Goal: Task Accomplishment & Management: Use online tool/utility

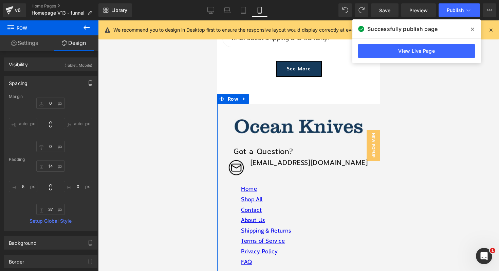
scroll to position [2336, 0]
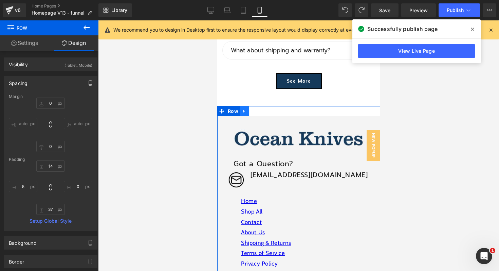
click at [244, 109] on icon at bounding box center [244, 111] width 5 height 5
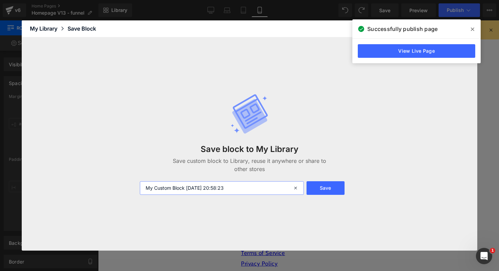
drag, startPoint x: 245, startPoint y: 189, endPoint x: 90, endPoint y: 184, distance: 154.6
click at [90, 184] on div "Save block to My Library Save custom block to Library, reuse it anywhere or sha…" at bounding box center [250, 143] width 456 height 213
click at [177, 185] on input "My Custom Block 2025-08-31 20:58:23" at bounding box center [222, 188] width 164 height 14
drag, startPoint x: 145, startPoint y: 187, endPoint x: 300, endPoint y: 187, distance: 154.9
click at [300, 188] on div "My Custom Block 2025-08-31 20:58:23" at bounding box center [222, 188] width 164 height 14
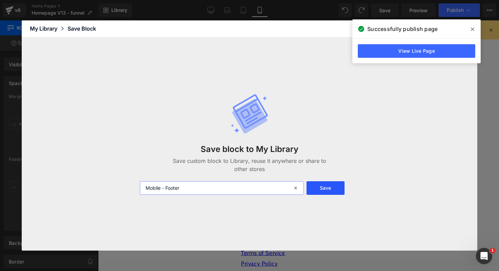
type input "Mobile - Footer"
click at [330, 189] on button "Save" at bounding box center [326, 188] width 38 height 14
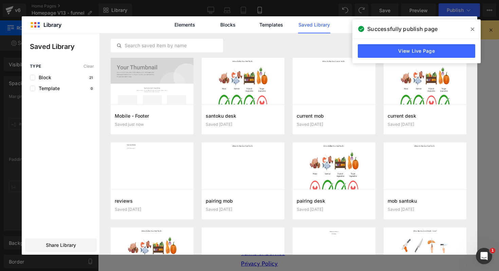
click at [473, 30] on icon at bounding box center [472, 29] width 3 height 3
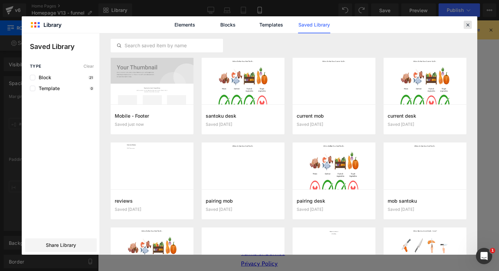
click at [467, 24] on icon at bounding box center [468, 25] width 6 height 6
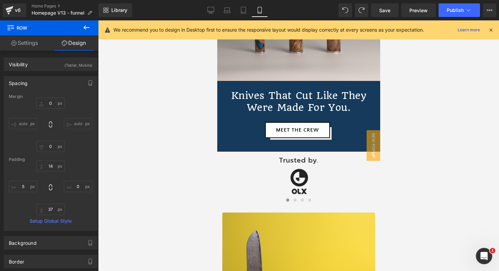
scroll to position [0, 0]
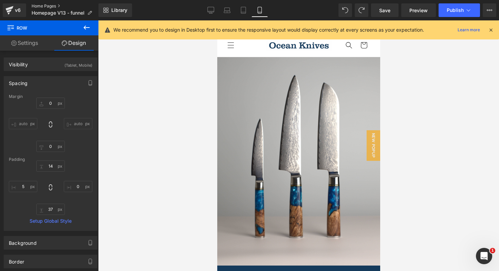
click at [39, 5] on link "Home Pages" at bounding box center [65, 5] width 67 height 5
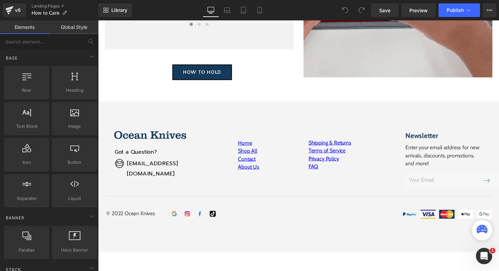
scroll to position [665, 0]
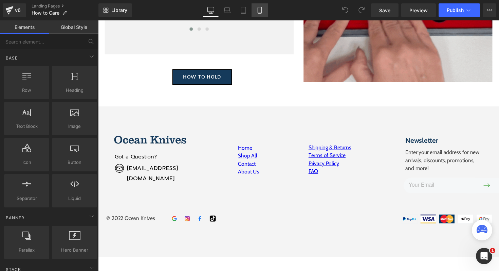
click at [262, 10] on icon at bounding box center [259, 10] width 7 height 7
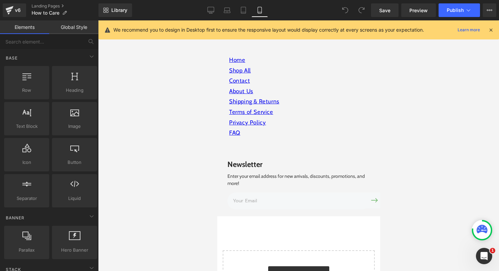
scroll to position [981, 0]
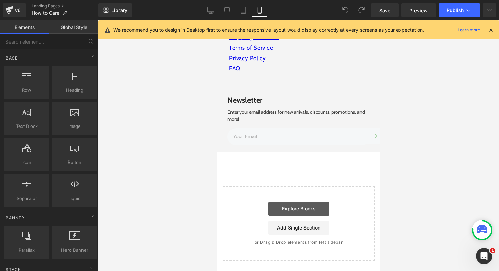
click at [293, 211] on link "Explore Blocks" at bounding box center [298, 209] width 61 height 14
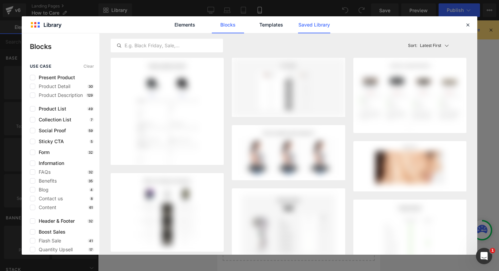
click at [308, 25] on link "Saved Library" at bounding box center [314, 24] width 32 height 17
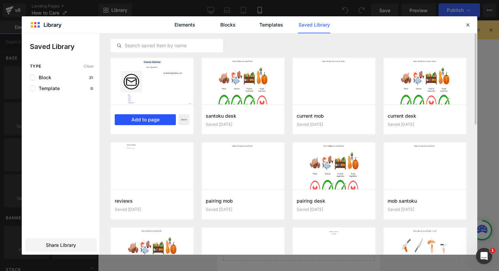
click at [150, 119] on button "Add to page" at bounding box center [145, 119] width 61 height 11
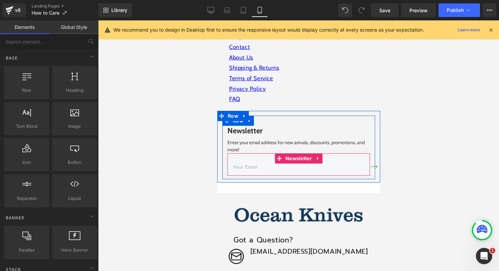
scroll to position [948, 0]
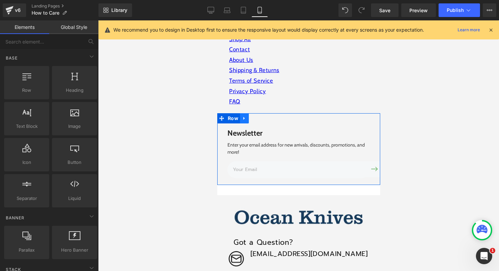
click at [244, 117] on icon at bounding box center [244, 117] width 5 height 5
click at [262, 118] on icon at bounding box center [262, 117] width 5 height 5
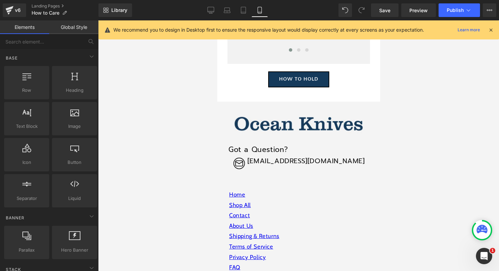
scroll to position [782, 0]
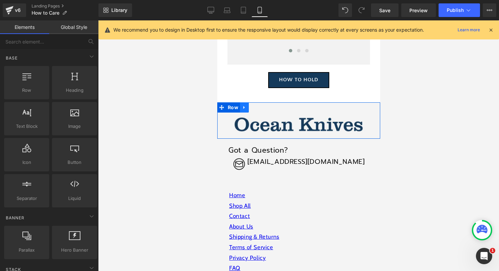
click at [244, 106] on icon at bounding box center [244, 107] width 5 height 5
click at [262, 107] on icon at bounding box center [262, 107] width 5 height 5
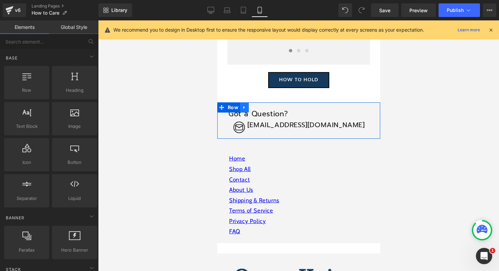
click at [246, 108] on icon at bounding box center [244, 107] width 5 height 5
click at [262, 108] on icon at bounding box center [262, 107] width 5 height 5
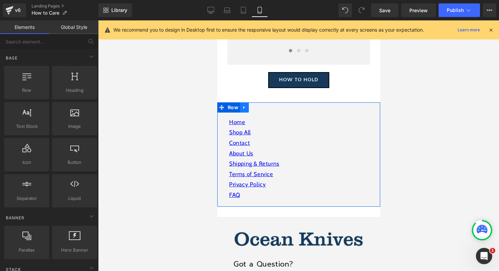
click at [245, 108] on icon at bounding box center [244, 107] width 5 height 5
click at [261, 108] on icon at bounding box center [262, 107] width 5 height 5
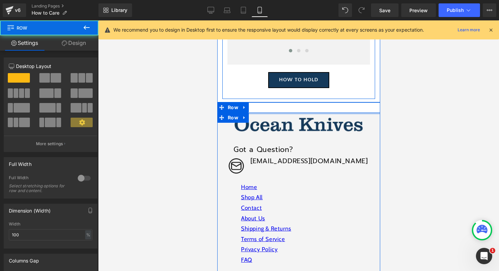
drag, startPoint x: 322, startPoint y: 112, endPoint x: 321, endPoint y: 96, distance: 16.3
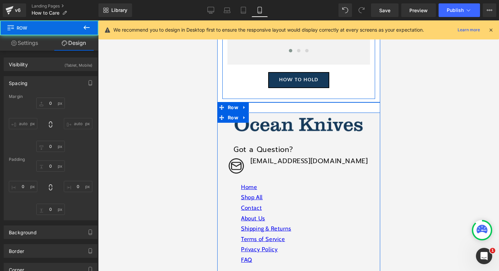
type input "0"
type input "2"
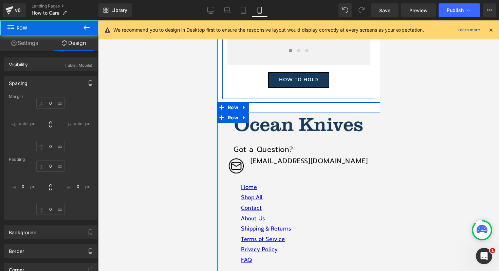
type input "0"
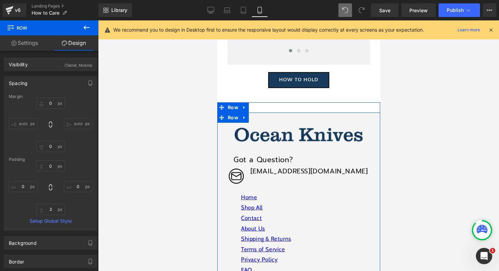
type input "0"
type input "30"
type input "0"
type input "2"
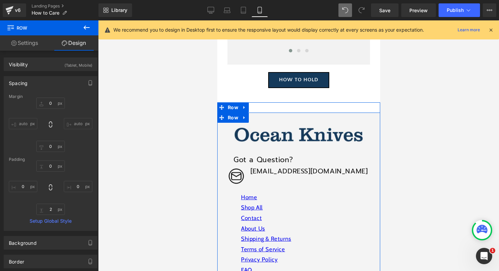
type input "0"
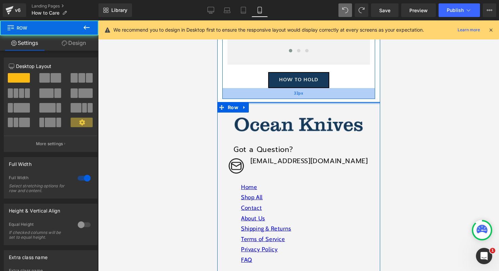
drag, startPoint x: 312, startPoint y: 111, endPoint x: 313, endPoint y: 93, distance: 18.3
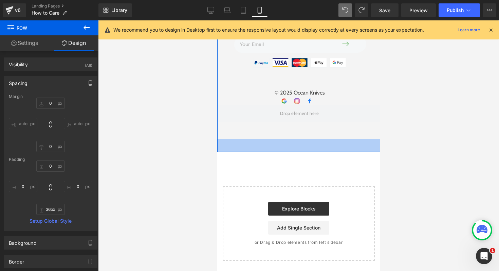
scroll to position [1040, 0]
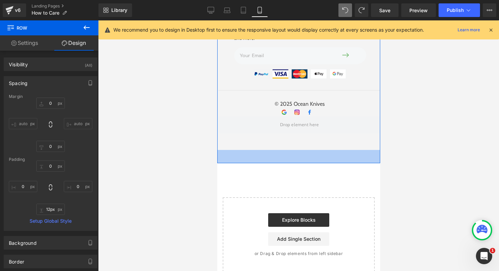
type input "0px"
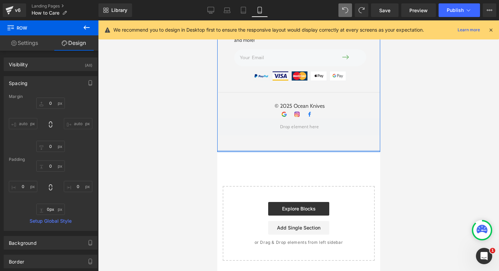
drag, startPoint x: 324, startPoint y: 151, endPoint x: 324, endPoint y: 136, distance: 14.6
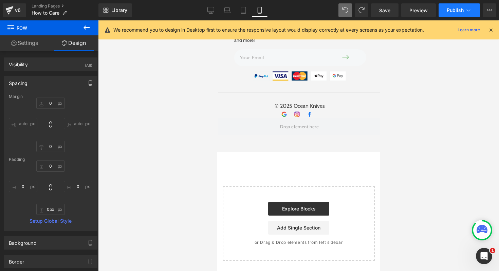
click at [454, 9] on span "Publish" at bounding box center [455, 9] width 17 height 5
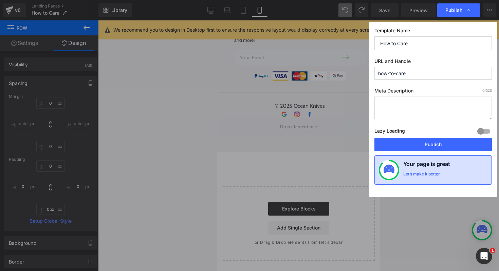
click at [422, 174] on div "Let’s make it better" at bounding box center [422, 175] width 37 height 9
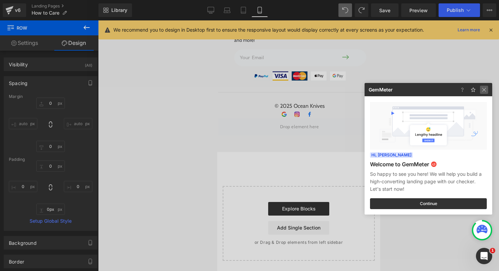
click at [484, 90] on img at bounding box center [484, 90] width 8 height 8
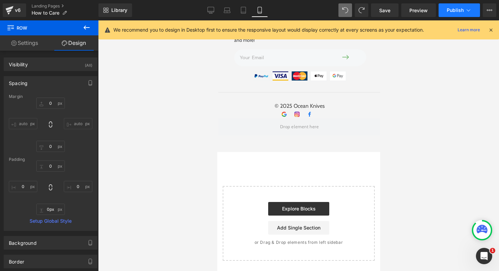
click at [453, 13] on span "Publish" at bounding box center [455, 9] width 17 height 5
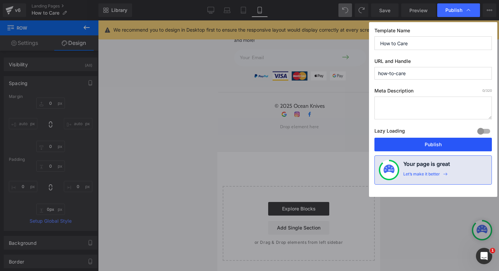
click at [428, 141] on button "Publish" at bounding box center [434, 145] width 118 height 14
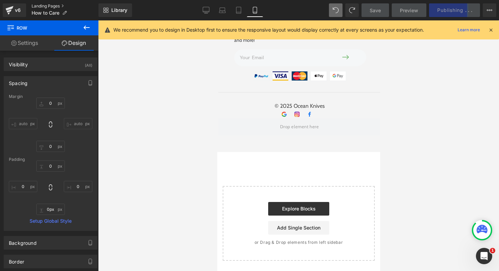
click at [54, 5] on link "Landing Pages" at bounding box center [65, 5] width 67 height 5
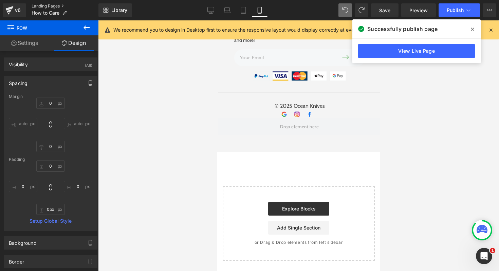
click at [63, 5] on link "Landing Pages" at bounding box center [65, 5] width 67 height 5
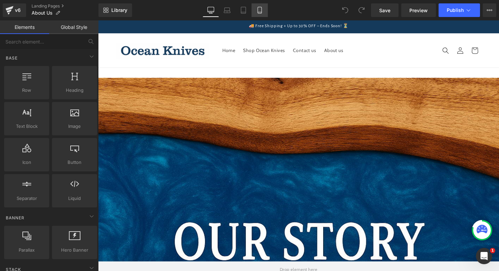
click at [258, 11] on icon at bounding box center [260, 10] width 4 height 6
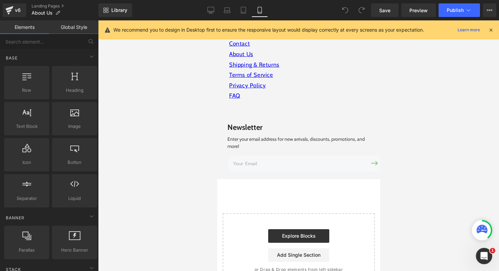
scroll to position [1433, 0]
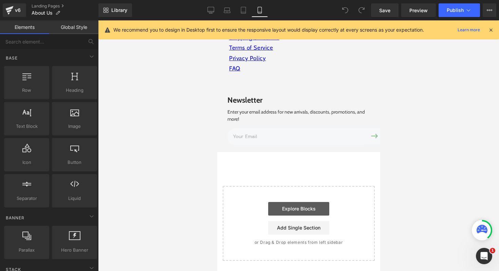
click at [296, 204] on link "Explore Blocks" at bounding box center [298, 209] width 61 height 14
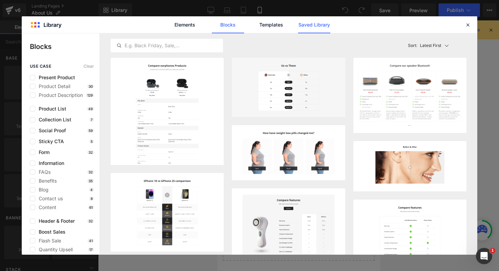
click at [308, 24] on link "Saved Library" at bounding box center [314, 24] width 32 height 17
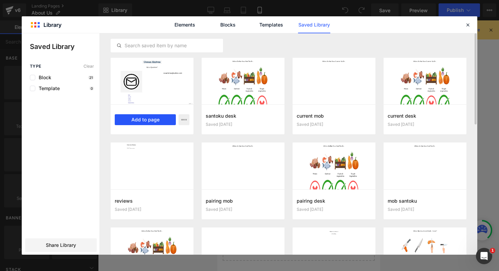
click at [137, 120] on button "Add to page" at bounding box center [145, 119] width 61 height 11
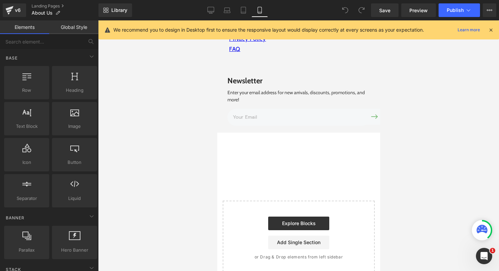
scroll to position [1467, 0]
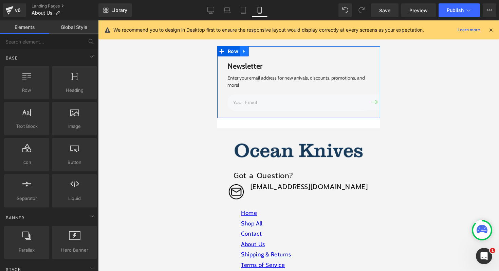
click at [243, 55] on link at bounding box center [244, 51] width 9 height 10
click at [263, 52] on icon at bounding box center [262, 51] width 5 height 5
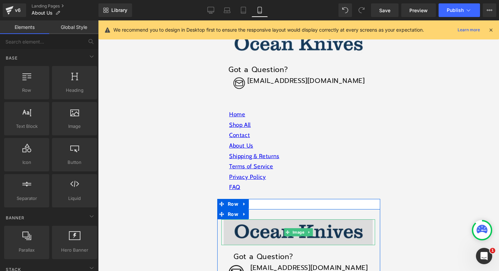
scroll to position [1280, 0]
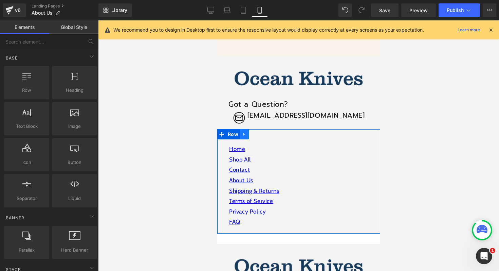
click at [244, 136] on icon at bounding box center [244, 134] width 5 height 5
click at [261, 135] on icon at bounding box center [262, 134] width 5 height 5
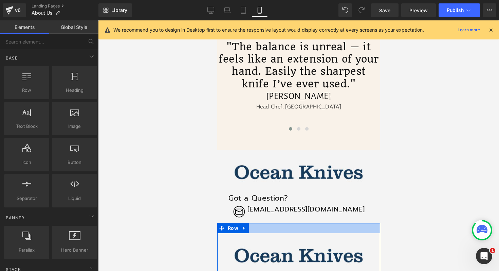
scroll to position [1184, 0]
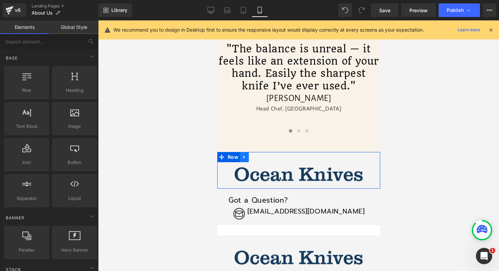
click at [247, 157] on link at bounding box center [244, 157] width 9 height 10
click at [262, 158] on icon at bounding box center [262, 157] width 5 height 5
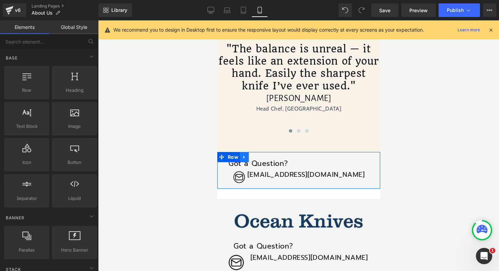
click at [243, 156] on icon at bounding box center [243, 157] width 1 height 3
click at [261, 158] on icon at bounding box center [262, 157] width 5 height 5
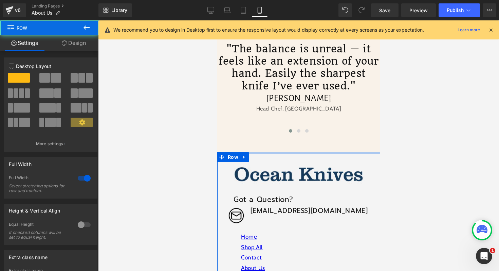
drag, startPoint x: 266, startPoint y: 161, endPoint x: 267, endPoint y: 143, distance: 18.0
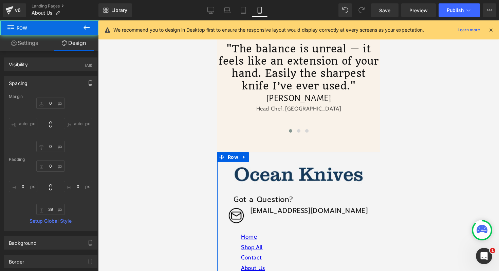
click at [432, 133] on div at bounding box center [298, 145] width 401 height 250
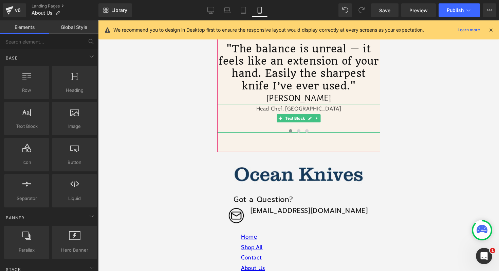
click at [356, 120] on p at bounding box center [298, 119] width 163 height 10
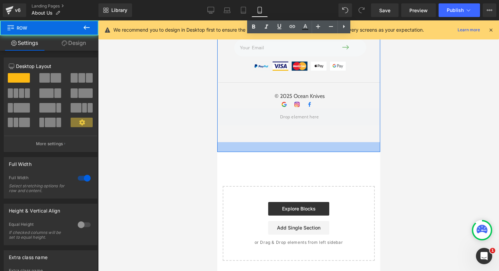
scroll to position [1493, 0]
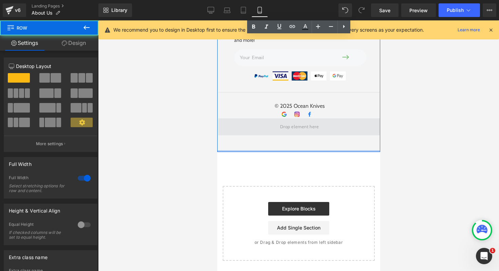
drag, startPoint x: 305, startPoint y: 151, endPoint x: 305, endPoint y: 130, distance: 21.7
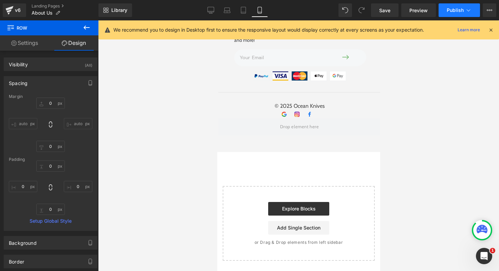
click at [458, 9] on span "Publish" at bounding box center [455, 9] width 17 height 5
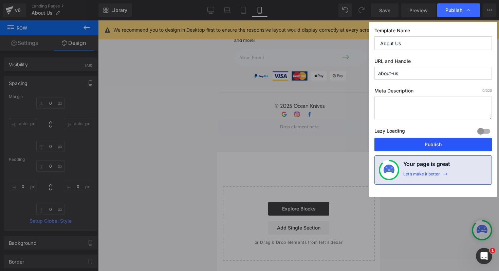
click at [418, 144] on button "Publish" at bounding box center [434, 145] width 118 height 14
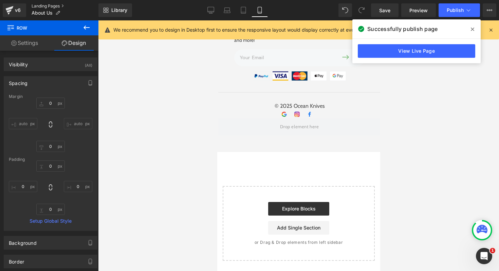
click at [57, 6] on link "Landing Pages" at bounding box center [65, 5] width 67 height 5
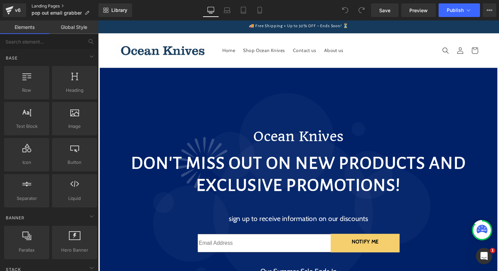
click at [57, 5] on link "Landing Pages" at bounding box center [65, 5] width 67 height 5
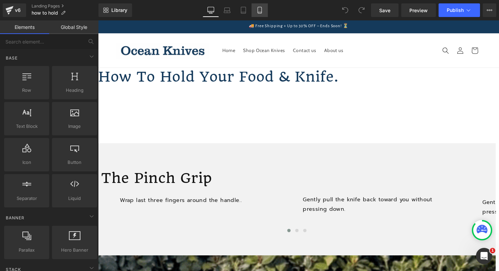
click at [260, 10] on icon at bounding box center [259, 10] width 7 height 7
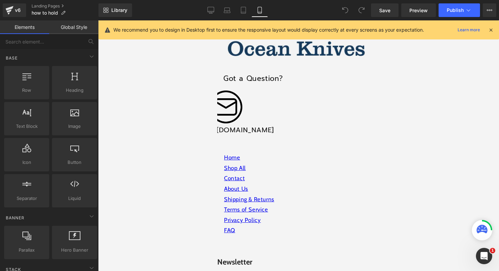
scroll to position [986, 0]
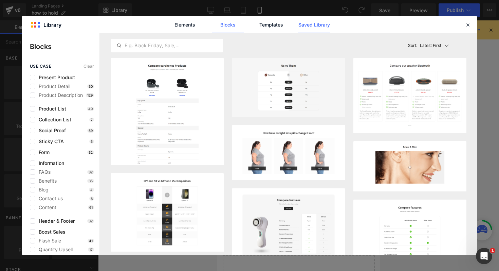
click at [315, 27] on link "Saved Library" at bounding box center [314, 24] width 32 height 17
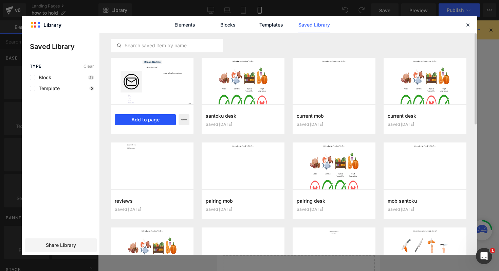
click at [138, 120] on button "Add to page" at bounding box center [145, 119] width 61 height 11
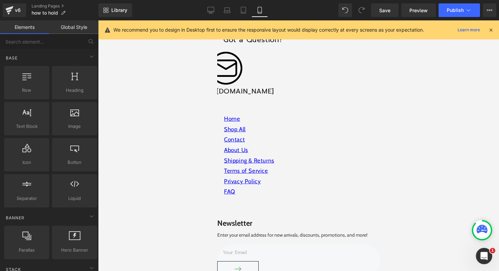
scroll to position [917, 0]
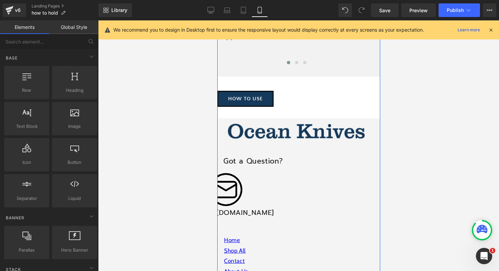
scroll to position [780, 0]
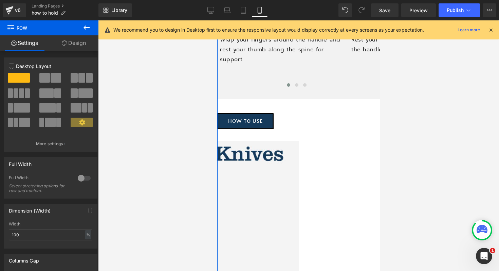
drag, startPoint x: 273, startPoint y: 119, endPoint x: 273, endPoint y: 104, distance: 15.6
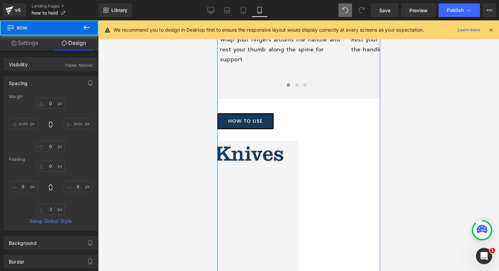
type input "0"
type input "30"
type input "0"
type input "2"
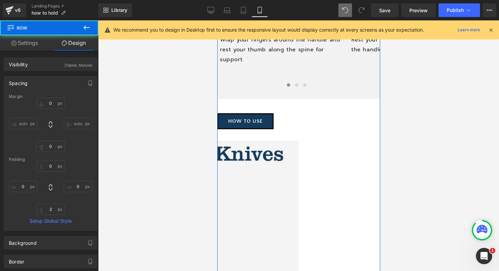
type input "0"
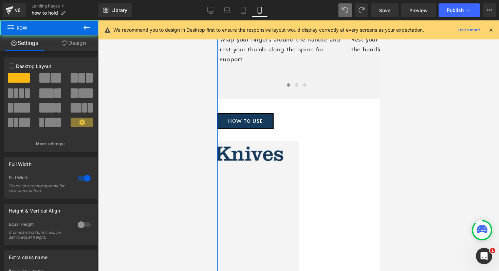
drag, startPoint x: 301, startPoint y: 119, endPoint x: 300, endPoint y: 103, distance: 15.6
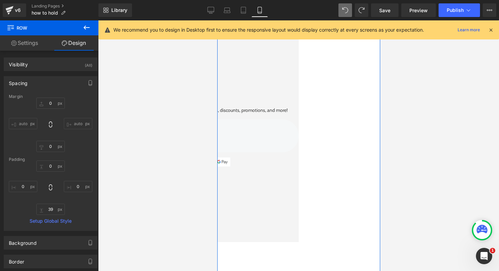
scroll to position [1059, 0]
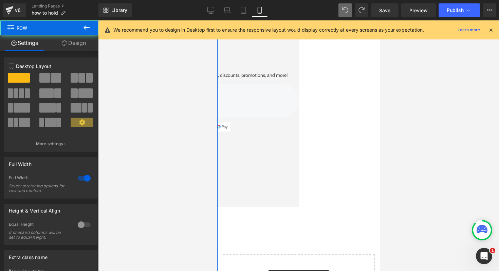
scroll to position [1046, 0]
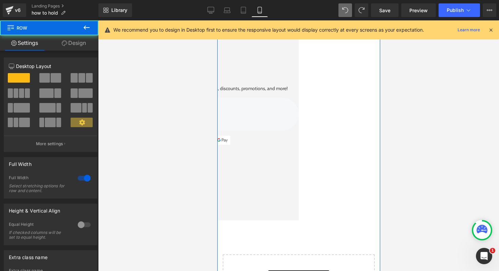
drag, startPoint x: 306, startPoint y: 150, endPoint x: 306, endPoint y: 139, distance: 11.5
click at [299, 139] on div "Image Got a Question? Heading Image [EMAIL_ADDRESS][DOMAIN_NAME] Heading Row Ho…" at bounding box center [217, 47] width 163 height 345
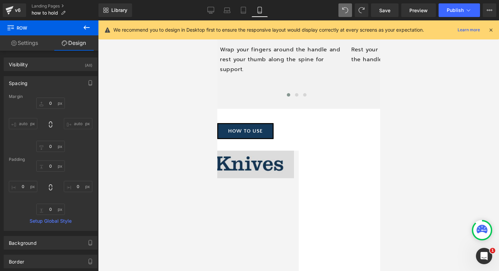
scroll to position [765, 0]
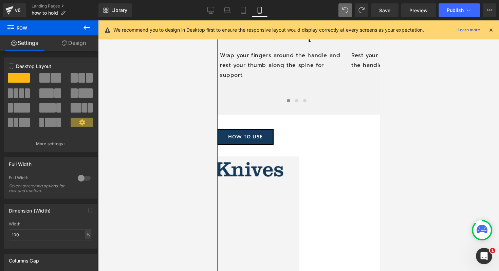
click at [75, 43] on link "Design" at bounding box center [73, 42] width 49 height 15
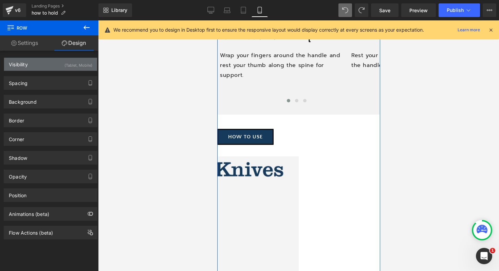
click at [72, 63] on div "(Tablet, Mobile)" at bounding box center [79, 63] width 28 height 11
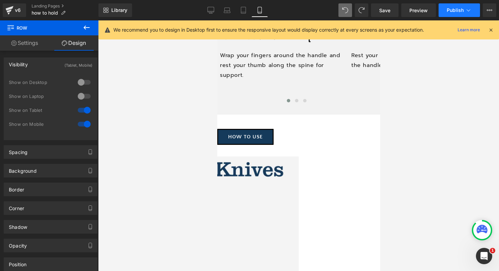
click at [456, 13] on span "Publish" at bounding box center [455, 9] width 17 height 5
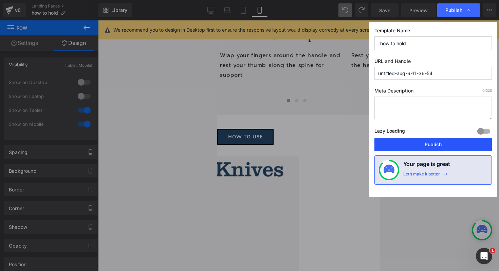
click at [416, 143] on button "Publish" at bounding box center [434, 145] width 118 height 14
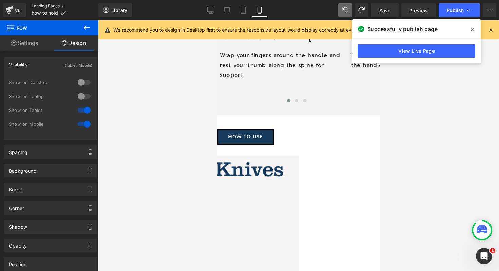
click at [52, 5] on link "Landing Pages" at bounding box center [65, 5] width 67 height 5
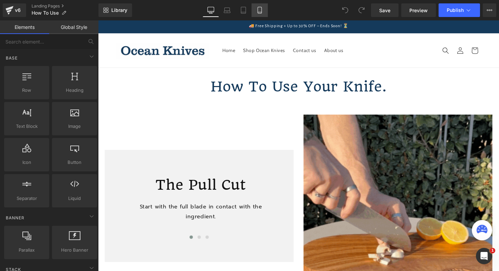
click at [261, 12] on icon at bounding box center [260, 12] width 4 height 0
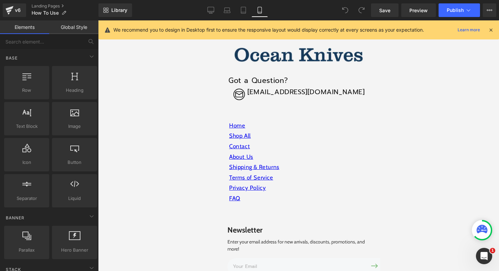
scroll to position [1228, 0]
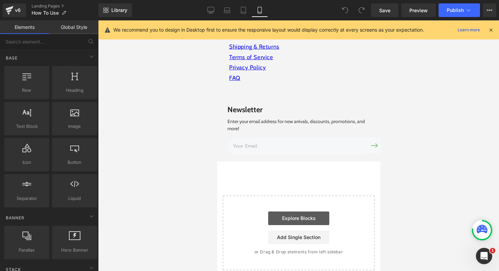
click at [297, 211] on link "Explore Blocks" at bounding box center [298, 218] width 61 height 14
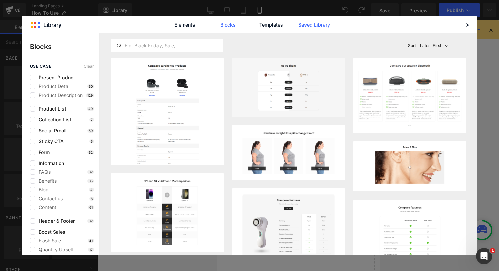
click at [307, 23] on link "Saved Library" at bounding box center [314, 24] width 32 height 17
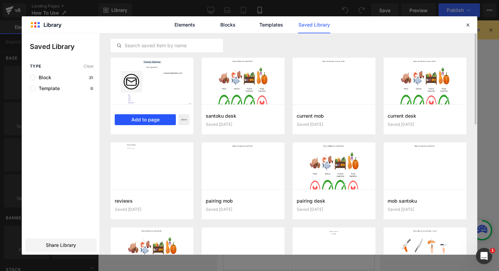
click at [144, 119] on button "Add to page" at bounding box center [145, 119] width 61 height 11
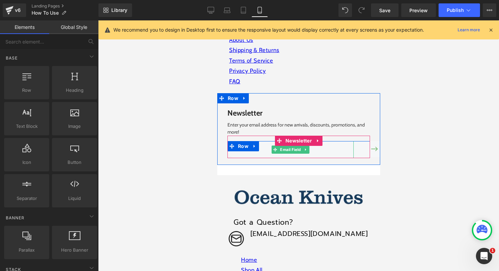
scroll to position [1225, 0]
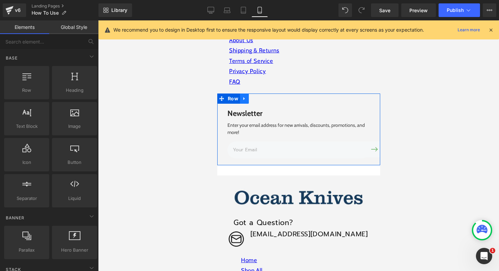
click at [243, 97] on icon at bounding box center [243, 98] width 1 height 3
click at [260, 96] on icon at bounding box center [262, 98] width 5 height 5
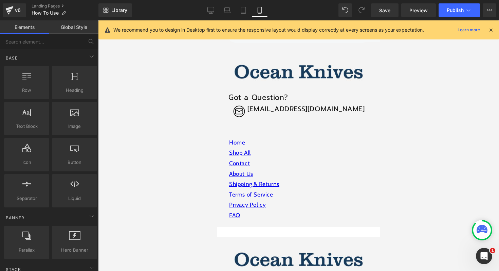
scroll to position [1088, 0]
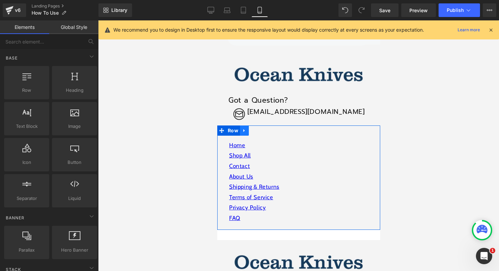
click at [245, 128] on icon at bounding box center [244, 130] width 5 height 5
click at [262, 125] on link at bounding box center [261, 130] width 9 height 10
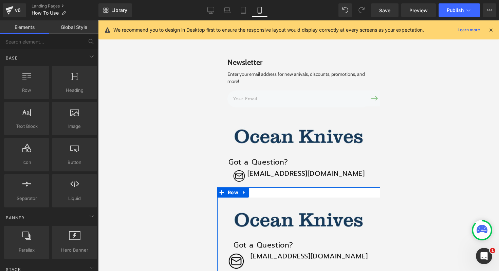
scroll to position [1021, 0]
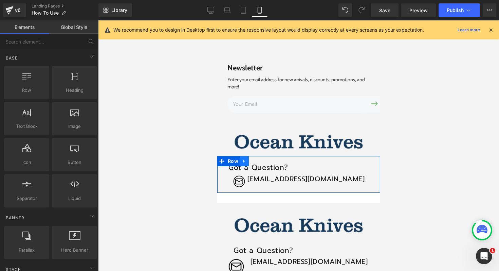
click at [244, 159] on icon at bounding box center [244, 161] width 5 height 5
click at [261, 159] on icon at bounding box center [262, 161] width 5 height 5
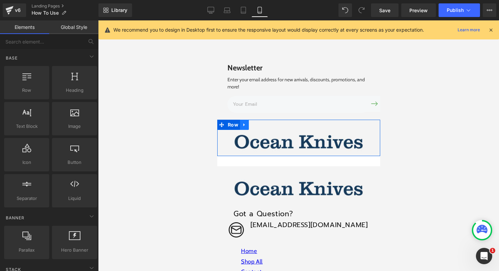
click at [247, 120] on link at bounding box center [244, 125] width 9 height 10
click at [261, 120] on link at bounding box center [261, 125] width 9 height 10
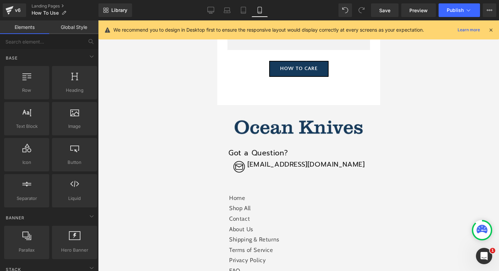
scroll to position [788, 0]
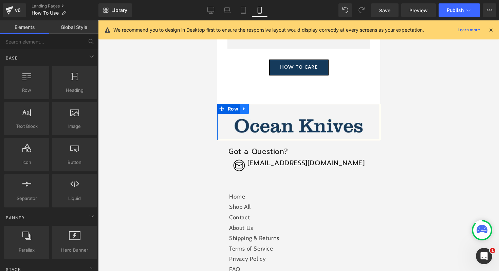
click at [245, 106] on icon at bounding box center [244, 108] width 5 height 5
click at [263, 106] on icon at bounding box center [262, 108] width 5 height 5
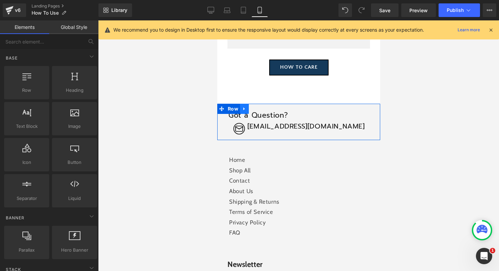
click at [244, 106] on icon at bounding box center [244, 108] width 5 height 5
click at [263, 106] on icon at bounding box center [262, 108] width 5 height 5
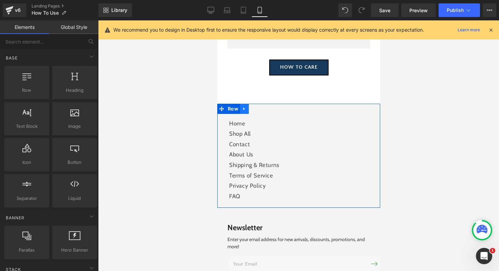
click at [245, 106] on icon at bounding box center [244, 108] width 5 height 5
click at [261, 106] on icon at bounding box center [262, 108] width 5 height 5
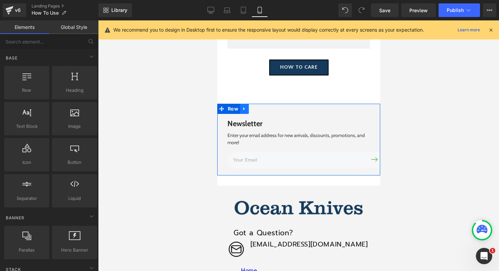
click at [244, 107] on icon at bounding box center [243, 108] width 1 height 3
click at [262, 106] on icon at bounding box center [262, 108] width 5 height 5
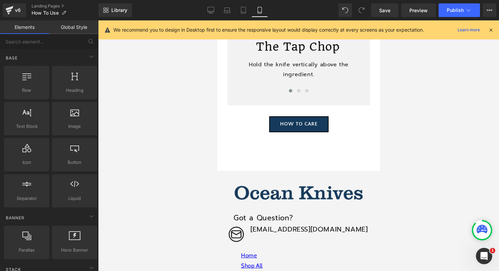
scroll to position [731, 0]
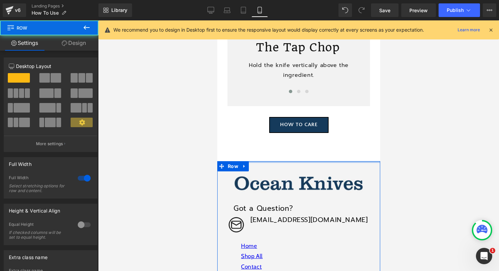
drag, startPoint x: 275, startPoint y: 161, endPoint x: 274, endPoint y: 147, distance: 14.3
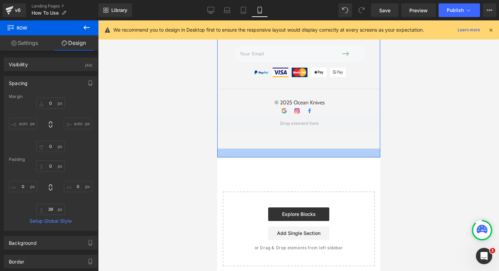
scroll to position [1038, 0]
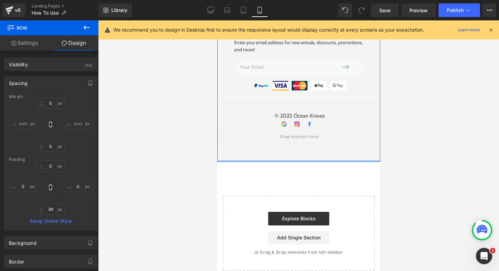
drag, startPoint x: 276, startPoint y: 150, endPoint x: 276, endPoint y: 139, distance: 10.9
click at [276, 139] on div "Image Got a Question? Heading Image oceanknives@outlook.com Heading Row Home Te…" at bounding box center [298, 7] width 163 height 308
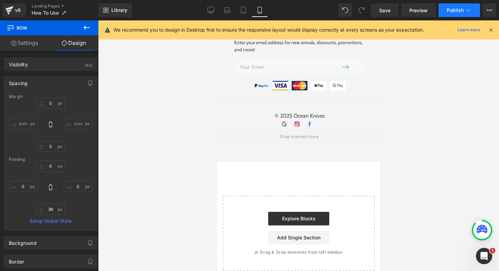
click at [454, 11] on span "Publish" at bounding box center [455, 9] width 17 height 5
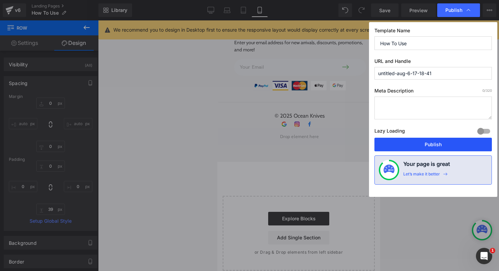
click at [424, 144] on button "Publish" at bounding box center [434, 145] width 118 height 14
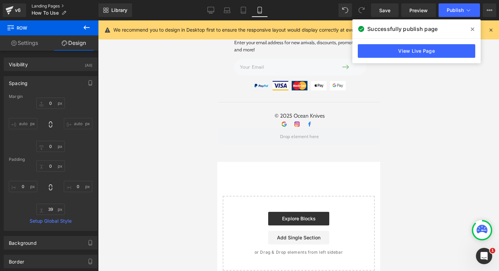
click at [54, 5] on link "Landing Pages" at bounding box center [65, 5] width 67 height 5
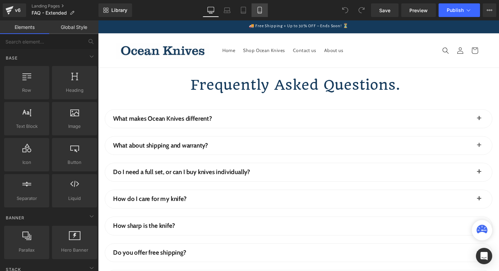
click at [260, 11] on icon at bounding box center [259, 10] width 7 height 7
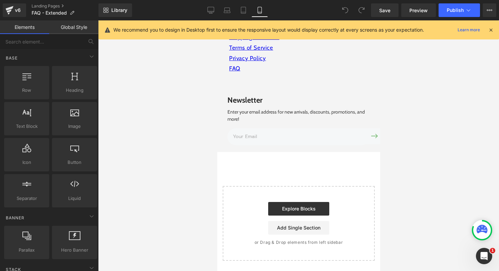
scroll to position [623, 0]
click at [287, 207] on link "Explore Blocks" at bounding box center [298, 209] width 61 height 14
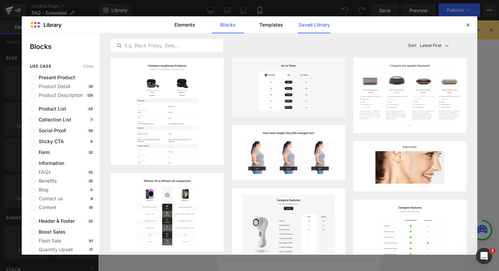
click at [309, 24] on link "Saved Library" at bounding box center [314, 24] width 32 height 17
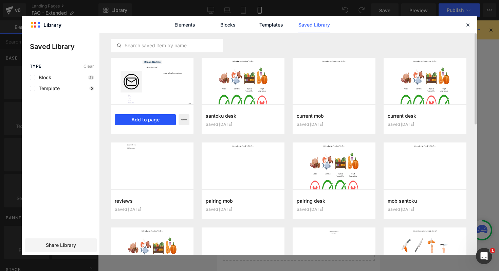
click at [144, 120] on button "Add to page" at bounding box center [145, 119] width 61 height 11
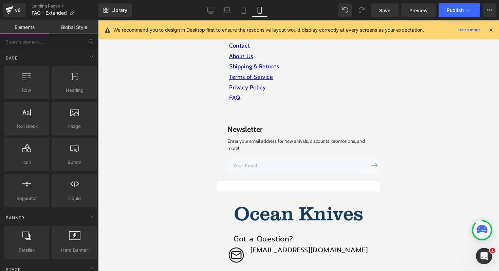
scroll to position [586, 0]
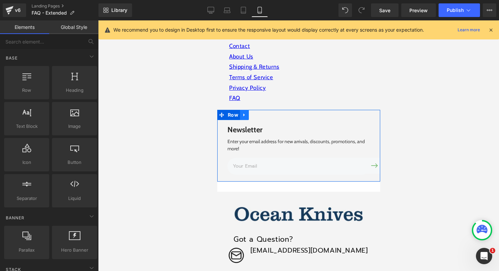
click at [243, 117] on icon at bounding box center [243, 114] width 1 height 3
click at [261, 117] on icon at bounding box center [262, 114] width 5 height 5
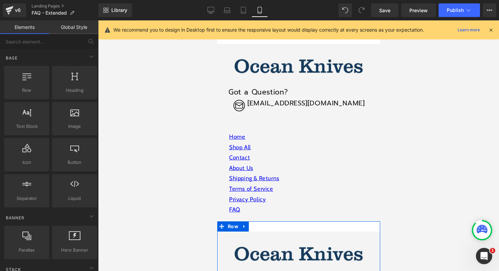
scroll to position [469, 0]
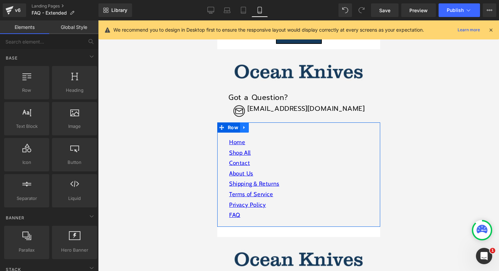
click at [245, 132] on link at bounding box center [244, 127] width 9 height 10
click at [262, 130] on icon at bounding box center [262, 127] width 5 height 5
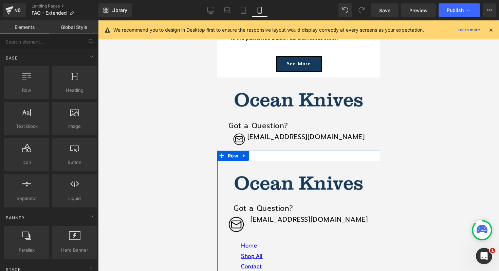
scroll to position [424, 0]
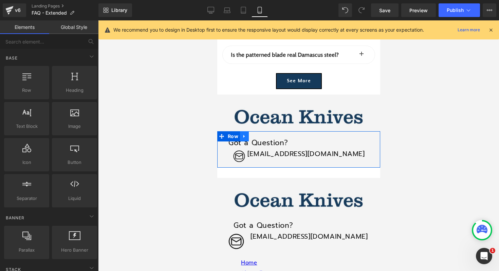
click at [244, 139] on icon at bounding box center [244, 135] width 5 height 5
click at [260, 139] on icon at bounding box center [262, 136] width 5 height 5
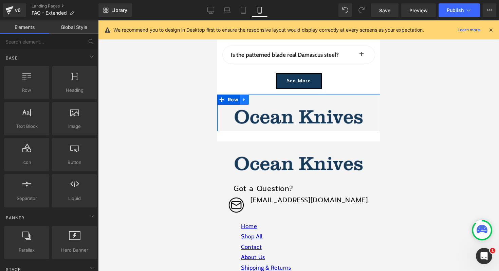
click at [244, 102] on icon at bounding box center [244, 99] width 5 height 5
click at [260, 102] on icon at bounding box center [262, 99] width 5 height 5
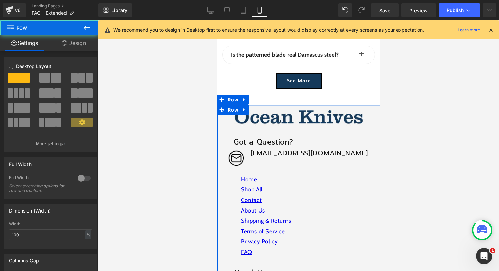
drag, startPoint x: 263, startPoint y: 112, endPoint x: 262, endPoint y: 101, distance: 11.6
click at [262, 101] on div "Frequently Asked Questions. Heading What makes Ocean Knives different? Text Blo…" at bounding box center [298, 78] width 163 height 891
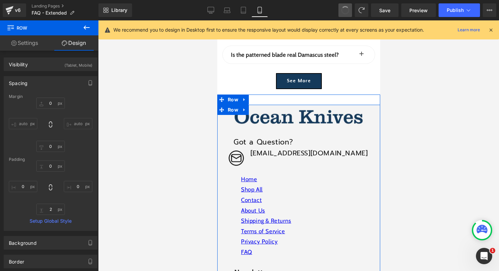
type input "0"
type input "30"
type input "0"
type input "2"
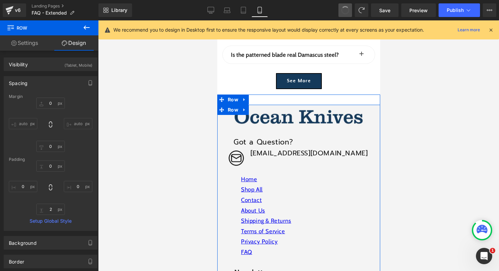
type input "0"
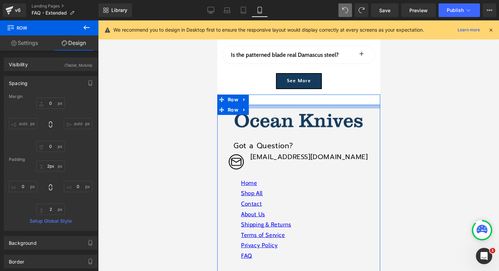
type input "0px"
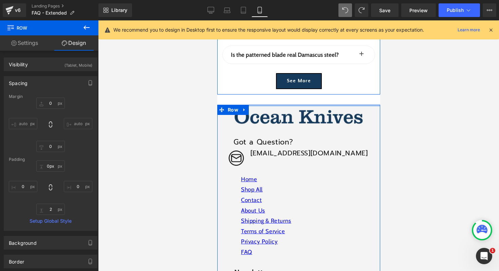
drag, startPoint x: 310, startPoint y: 112, endPoint x: 309, endPoint y: 99, distance: 14.0
click at [309, 99] on div "Frequently Asked Questions. Heading What makes Ocean Knives different? Text Blo…" at bounding box center [298, 78] width 163 height 891
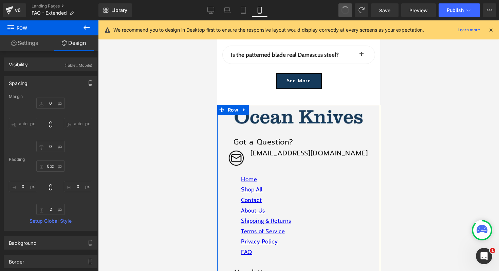
type input "0"
type input "30"
type input "0"
type input "2"
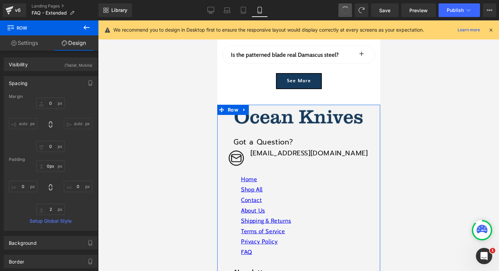
type input "0"
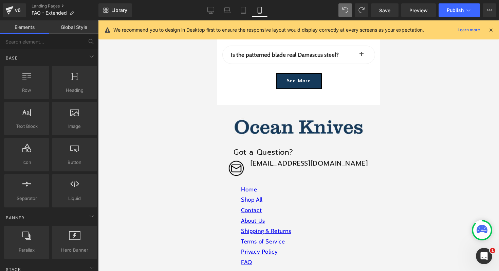
click at [433, 138] on div at bounding box center [298, 145] width 401 height 250
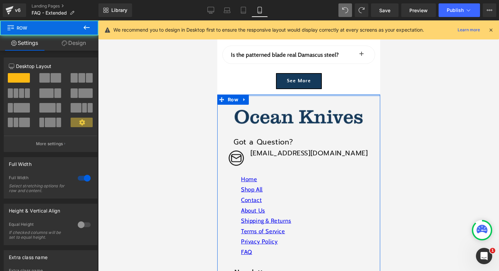
drag, startPoint x: 346, startPoint y: 111, endPoint x: 345, endPoint y: 95, distance: 16.0
click at [345, 95] on div "Frequently Asked Questions. Heading What makes Ocean Knives different? Text Blo…" at bounding box center [298, 78] width 163 height 891
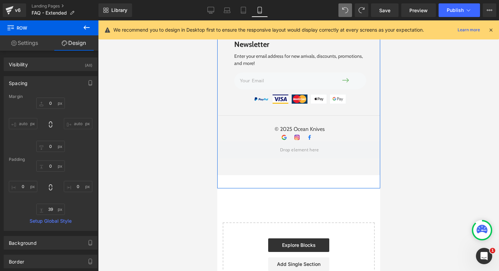
scroll to position [655, 0]
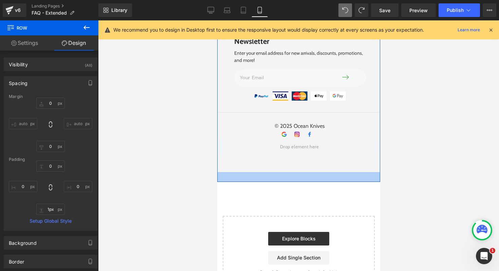
type input "0px"
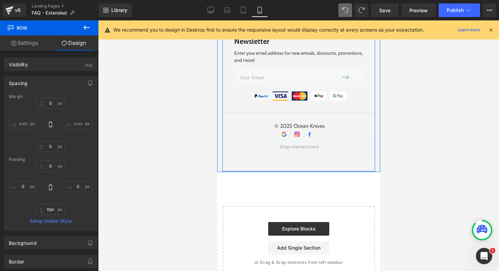
drag, startPoint x: 328, startPoint y: 192, endPoint x: 327, endPoint y: 175, distance: 17.7
click at [327, 172] on div "Image Got a Question? Heading Image [EMAIL_ADDRESS][DOMAIN_NAME] Heading Row Ho…" at bounding box center [298, 17] width 163 height 308
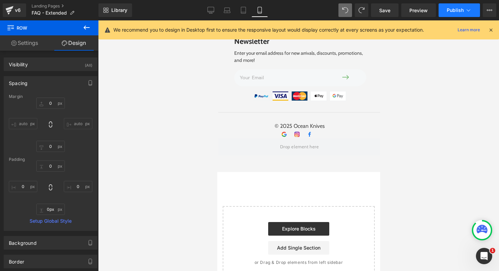
click at [459, 10] on span "Publish" at bounding box center [455, 9] width 17 height 5
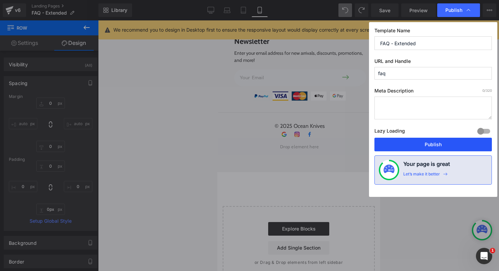
click at [413, 144] on button "Publish" at bounding box center [434, 145] width 118 height 14
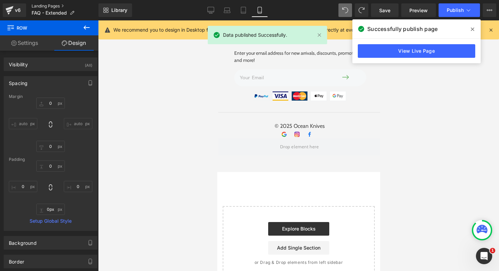
click at [49, 5] on link "Landing Pages" at bounding box center [65, 5] width 67 height 5
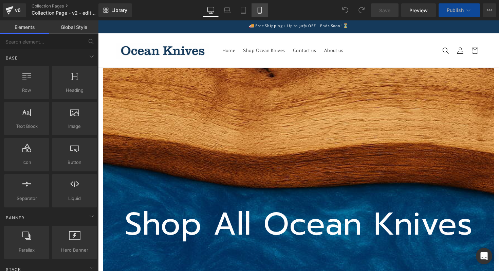
click at [259, 11] on icon at bounding box center [259, 10] width 7 height 7
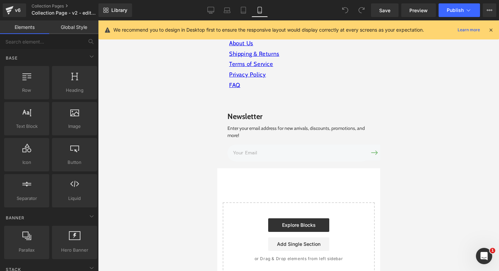
scroll to position [718, 0]
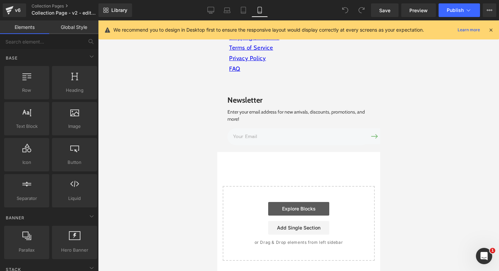
click at [299, 210] on link "Explore Blocks" at bounding box center [298, 209] width 61 height 14
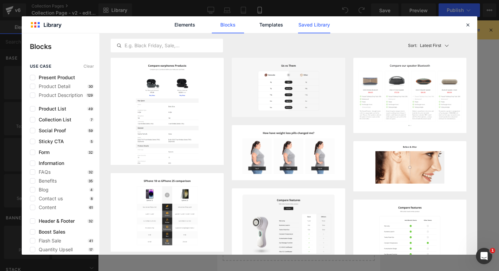
click at [317, 27] on link "Saved Library" at bounding box center [314, 24] width 32 height 17
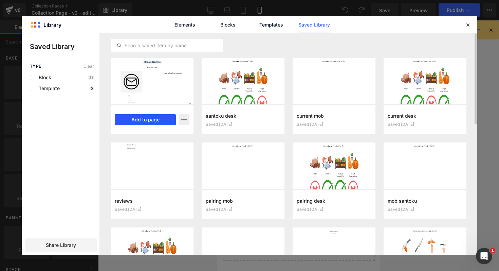
click at [147, 120] on button "Add to page" at bounding box center [145, 119] width 61 height 11
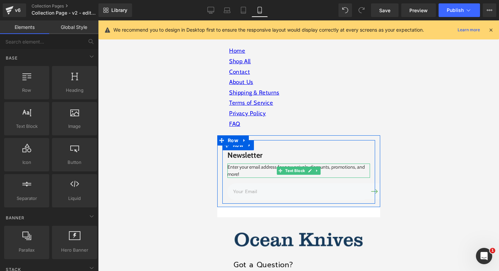
scroll to position [652, 0]
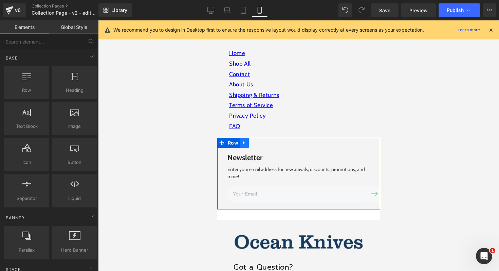
click at [244, 145] on icon at bounding box center [244, 142] width 5 height 5
click at [263, 145] on icon at bounding box center [262, 142] width 5 height 5
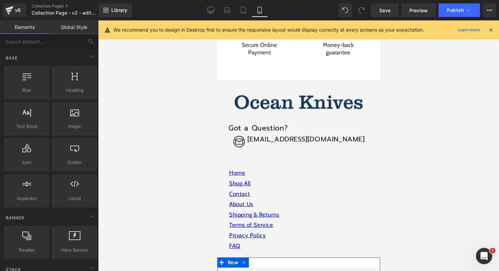
scroll to position [532, 0]
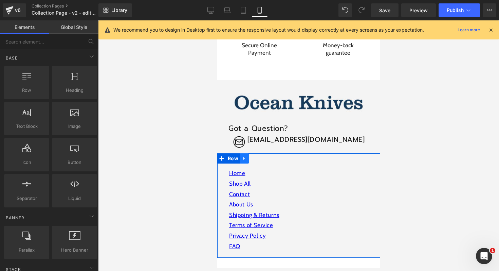
click at [245, 161] on icon at bounding box center [244, 158] width 5 height 5
click at [262, 161] on icon at bounding box center [262, 158] width 5 height 5
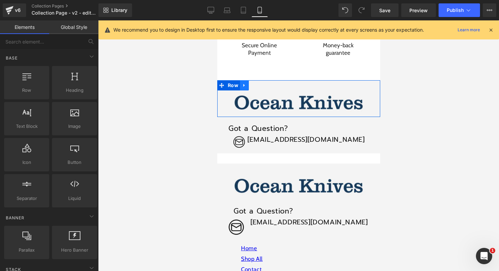
click at [245, 88] on icon at bounding box center [244, 85] width 5 height 5
click at [262, 88] on icon at bounding box center [262, 85] width 5 height 5
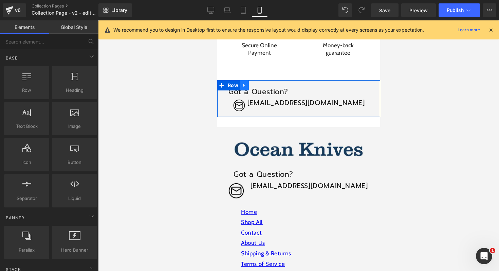
click at [246, 90] on link at bounding box center [244, 85] width 9 height 10
click at [260, 90] on link at bounding box center [261, 85] width 9 height 10
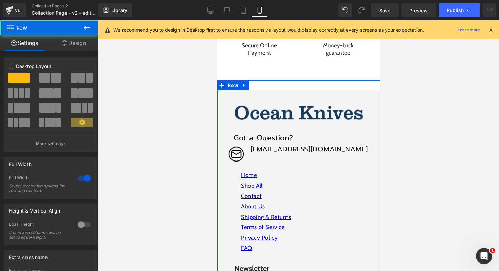
click at [261, 98] on div "Image Got a Question? Heading Image [EMAIL_ADDRESS][DOMAIN_NAME] Heading Row Ho…" at bounding box center [298, 246] width 163 height 332
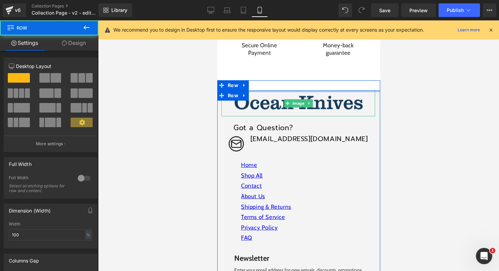
drag, startPoint x: 261, startPoint y: 99, endPoint x: 272, endPoint y: 94, distance: 12.5
click at [259, 118] on div "Image Got a Question? Heading Image [EMAIL_ADDRESS][DOMAIN_NAME] Heading Row Ho…" at bounding box center [298, 239] width 163 height 298
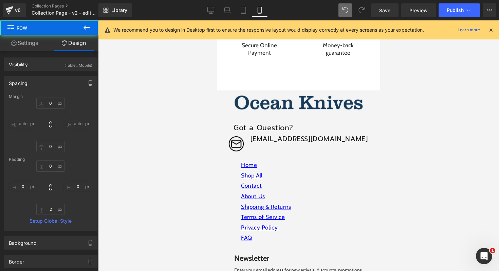
type input "0"
type input "30"
type input "0"
type input "2"
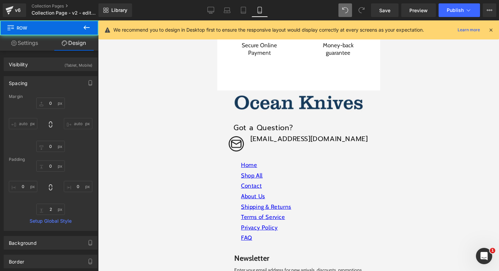
type input "0"
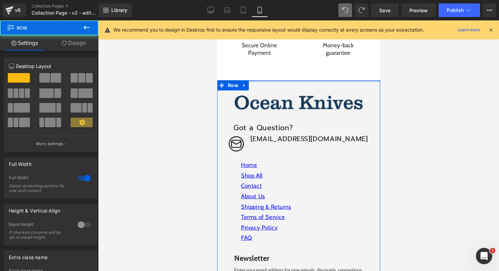
drag, startPoint x: 359, startPoint y: 98, endPoint x: 343, endPoint y: 145, distance: 49.2
click at [359, 83] on div "Shop All Ocean Knives Text Block Hero Banner Row Shop All Ocean Knives Text Blo…" at bounding box center [298, 17] width 163 height 985
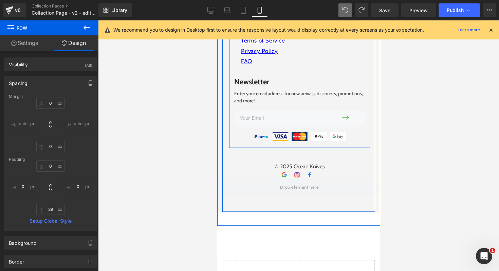
scroll to position [709, 0]
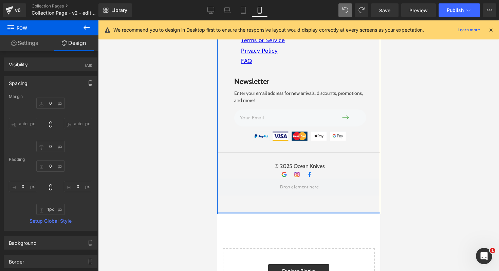
type input "0px"
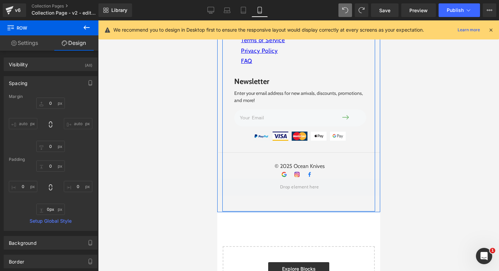
drag, startPoint x: 329, startPoint y: 232, endPoint x: 329, endPoint y: 215, distance: 17.7
click at [329, 212] on div "Image Got a Question? Heading Image [EMAIL_ADDRESS][DOMAIN_NAME] Heading Row Ho…" at bounding box center [298, 58] width 163 height 308
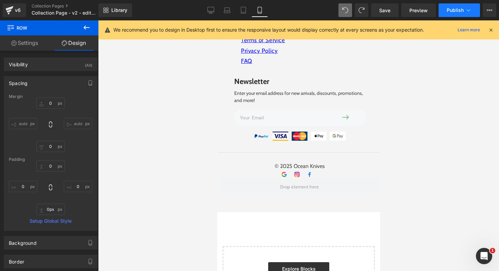
click at [456, 11] on span "Publish" at bounding box center [455, 9] width 17 height 5
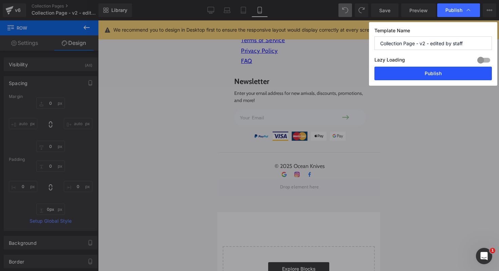
click at [435, 72] on button "Publish" at bounding box center [434, 74] width 118 height 14
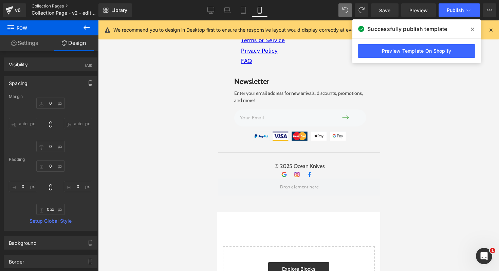
click at [51, 6] on link "Collection Pages" at bounding box center [71, 5] width 78 height 5
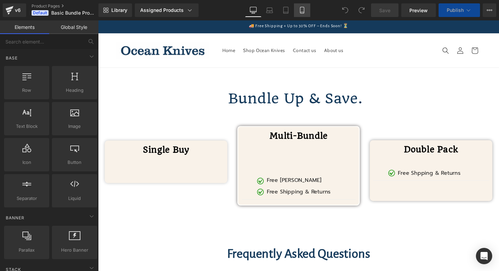
click at [300, 11] on icon at bounding box center [302, 10] width 7 height 7
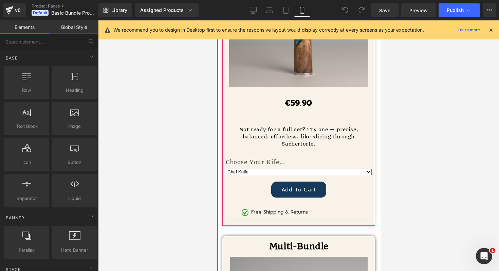
scroll to position [284, 0]
click at [258, 171] on select "Chef Knife Santoku Knife Pairing Knife" at bounding box center [299, 171] width 146 height 6
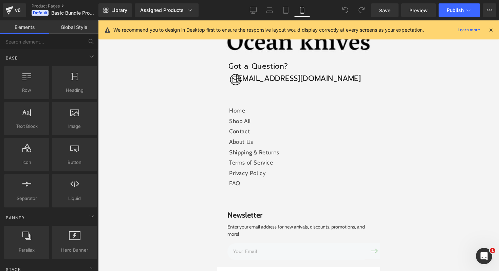
scroll to position [1674, 0]
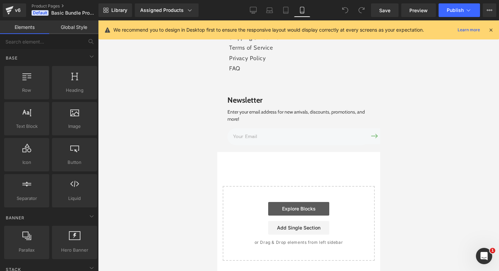
click at [306, 208] on link "Explore Blocks" at bounding box center [298, 209] width 61 height 14
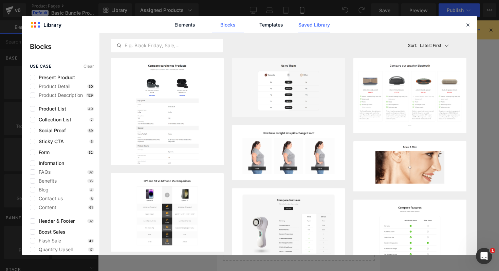
click at [321, 27] on link "Saved Library" at bounding box center [314, 24] width 32 height 17
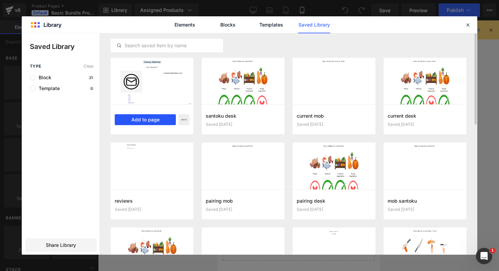
click at [136, 120] on button "Add to page" at bounding box center [145, 119] width 61 height 11
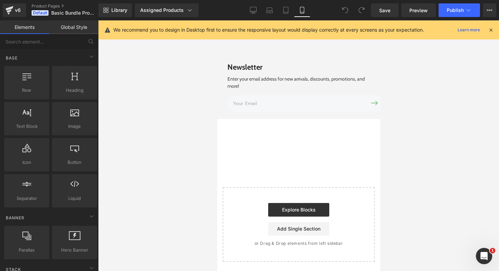
scroll to position [1708, 0]
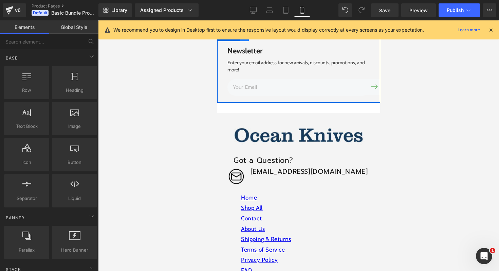
click at [245, 38] on icon at bounding box center [244, 35] width 5 height 5
click at [261, 38] on icon at bounding box center [262, 35] width 5 height 5
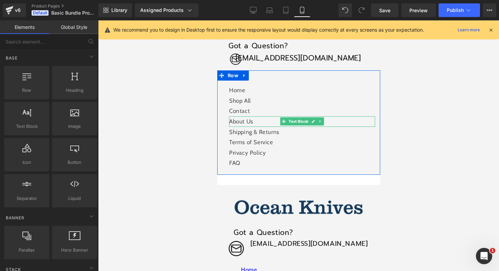
scroll to position [1563, 0]
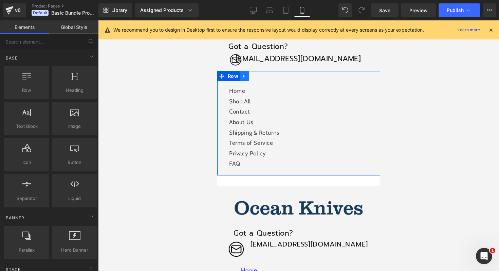
click at [242, 79] on icon at bounding box center [244, 76] width 5 height 5
click at [263, 78] on icon at bounding box center [262, 76] width 5 height 5
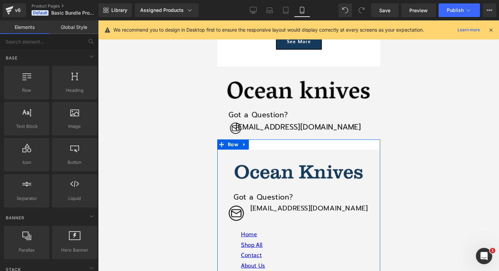
scroll to position [1494, 0]
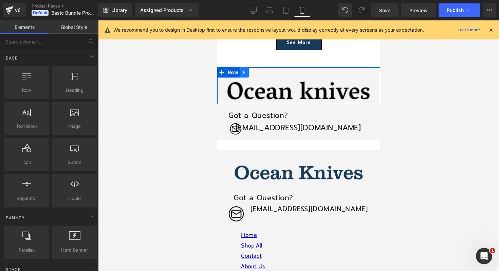
click at [245, 75] on icon at bounding box center [244, 72] width 5 height 5
click at [261, 75] on icon at bounding box center [262, 72] width 5 height 5
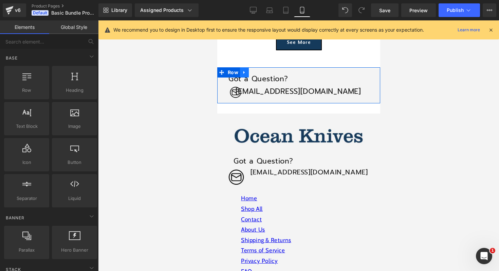
click at [244, 74] on icon at bounding box center [243, 72] width 1 height 3
click at [261, 75] on icon at bounding box center [262, 72] width 5 height 5
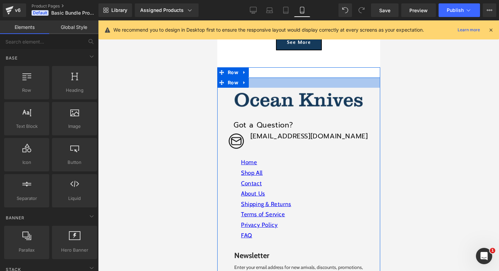
click at [304, 88] on div at bounding box center [298, 82] width 163 height 10
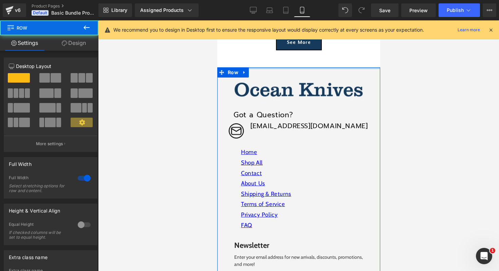
drag, startPoint x: 303, startPoint y: 92, endPoint x: 303, endPoint y: 78, distance: 13.9
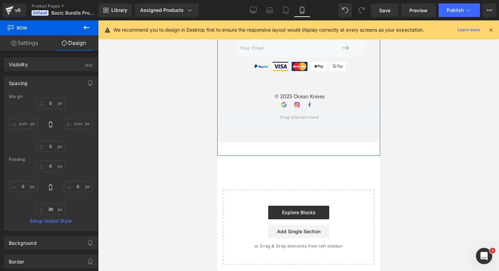
scroll to position [1731, 0]
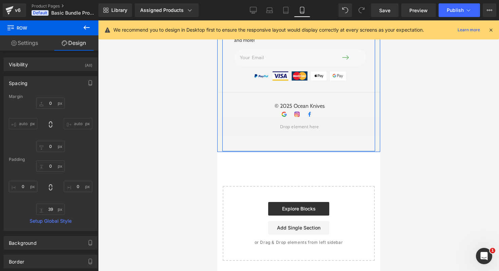
drag, startPoint x: 300, startPoint y: 167, endPoint x: 300, endPoint y: 147, distance: 20.0
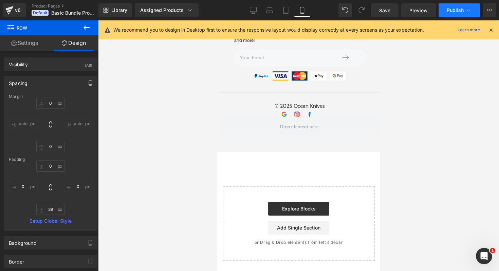
click at [450, 9] on span "Publish" at bounding box center [455, 9] width 17 height 5
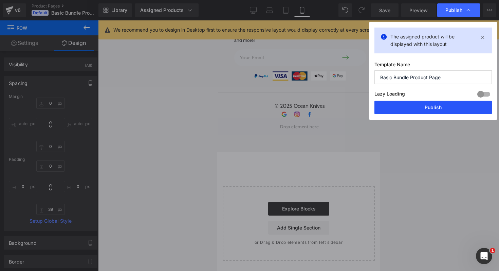
click at [419, 104] on button "Publish" at bounding box center [434, 108] width 118 height 14
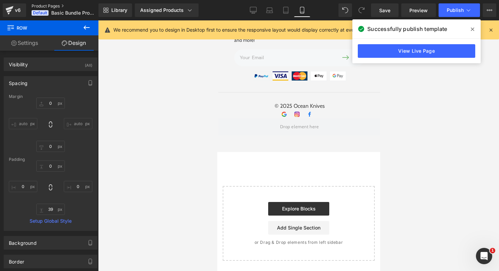
click at [50, 5] on link "Product Pages" at bounding box center [71, 5] width 78 height 5
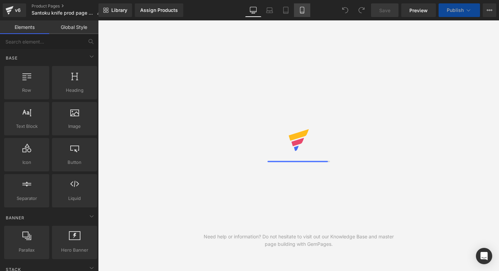
click at [306, 12] on icon at bounding box center [302, 10] width 7 height 7
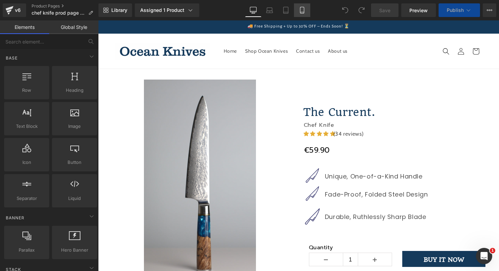
click at [303, 11] on icon at bounding box center [302, 10] width 7 height 7
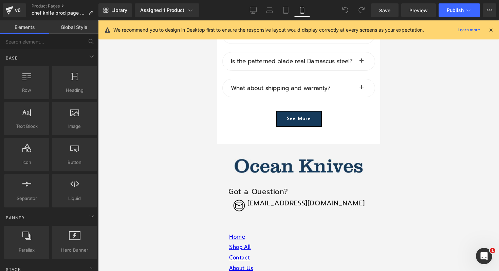
scroll to position [5116, 0]
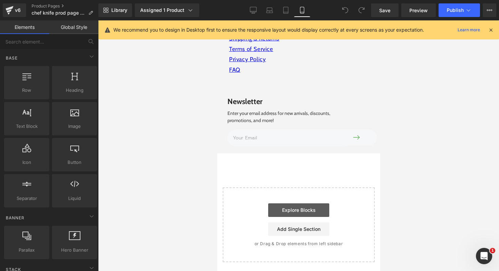
click at [291, 212] on link "Explore Blocks" at bounding box center [298, 210] width 61 height 14
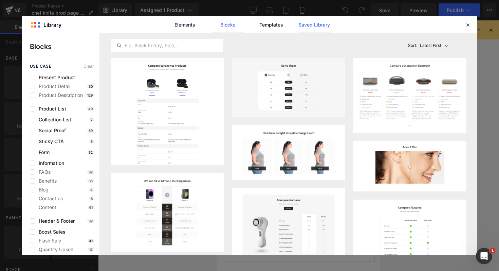
click at [315, 24] on link "Saved Library" at bounding box center [314, 24] width 32 height 17
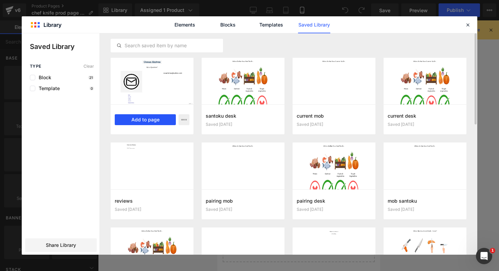
click at [150, 122] on button "Add to page" at bounding box center [145, 119] width 61 height 11
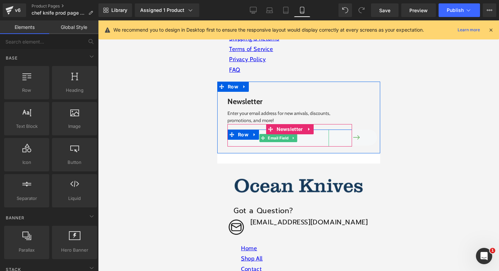
scroll to position [5102, 0]
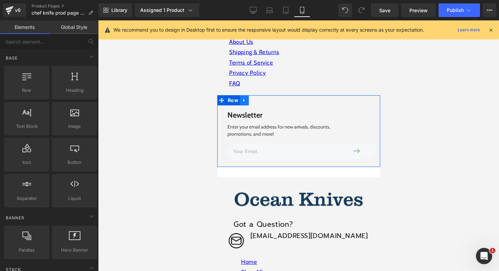
click at [245, 98] on icon at bounding box center [244, 99] width 5 height 5
click at [261, 101] on icon at bounding box center [262, 100] width 5 height 5
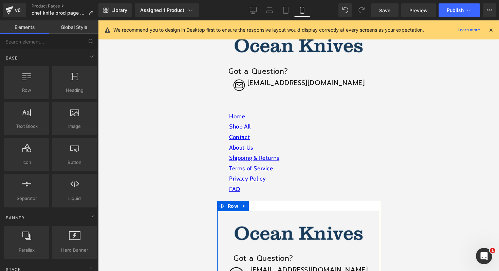
scroll to position [4995, 0]
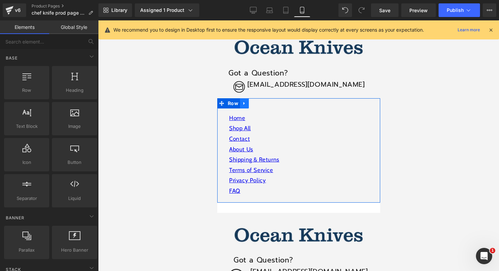
click at [243, 103] on icon at bounding box center [244, 103] width 5 height 5
click at [261, 103] on icon at bounding box center [262, 103] width 5 height 5
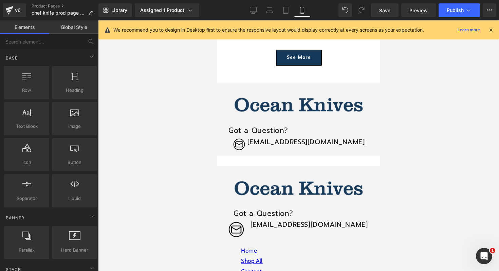
scroll to position [4937, 0]
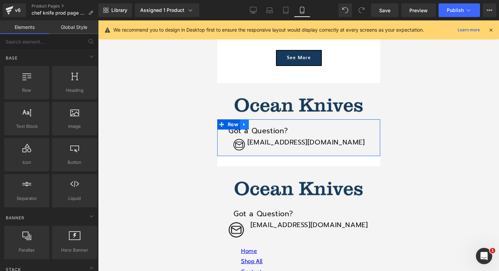
click at [244, 124] on icon at bounding box center [244, 124] width 5 height 5
click at [263, 123] on icon at bounding box center [262, 124] width 5 height 5
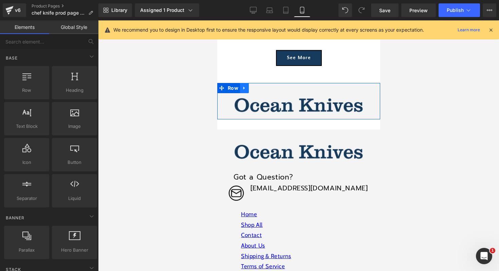
click at [243, 87] on icon at bounding box center [243, 87] width 1 height 3
click at [262, 87] on icon at bounding box center [262, 88] width 5 height 5
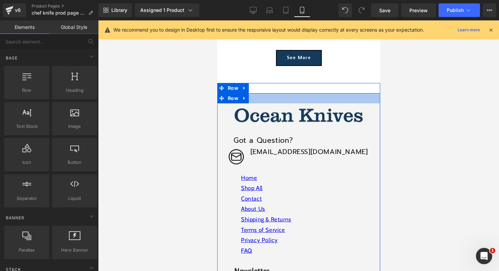
click at [274, 100] on div at bounding box center [298, 98] width 163 height 10
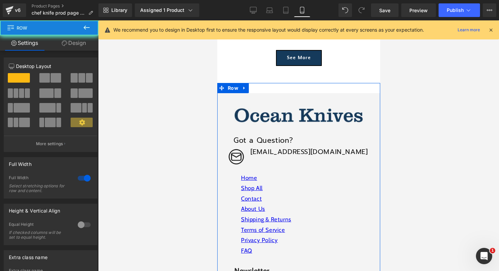
click at [275, 88] on div "Image Got a Question? Heading Image [EMAIL_ADDRESS][DOMAIN_NAME] Heading Row Ho…" at bounding box center [298, 249] width 163 height 332
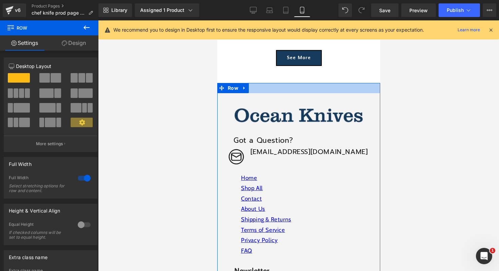
click at [281, 84] on div at bounding box center [298, 88] width 163 height 10
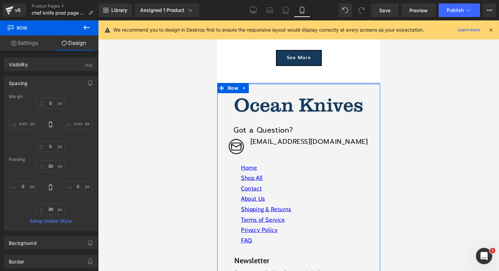
drag, startPoint x: 283, startPoint y: 91, endPoint x: 283, endPoint y: 75, distance: 16.0
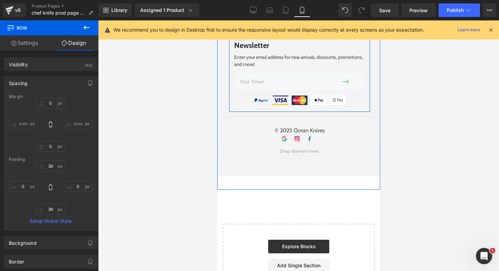
scroll to position [5154, 0]
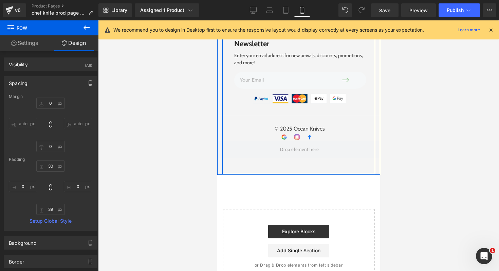
drag, startPoint x: 295, startPoint y: 186, endPoint x: 295, endPoint y: 167, distance: 19.0
click at [295, 167] on div "Image Got a Question? Heading Image [EMAIL_ADDRESS][DOMAIN_NAME] Heading Row Ho…" at bounding box center [298, 20] width 163 height 308
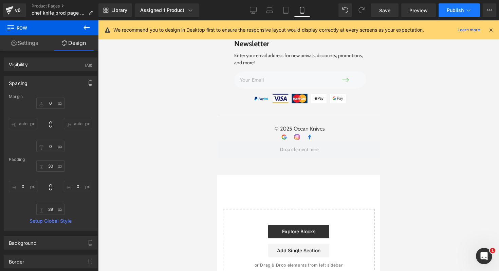
click at [461, 8] on span "Publish" at bounding box center [455, 9] width 17 height 5
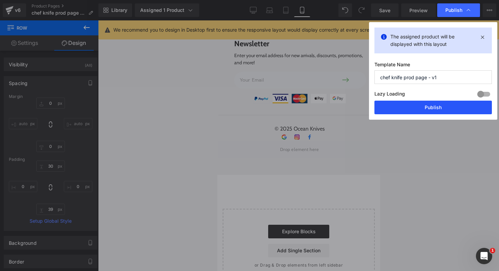
click at [420, 108] on button "Publish" at bounding box center [434, 108] width 118 height 14
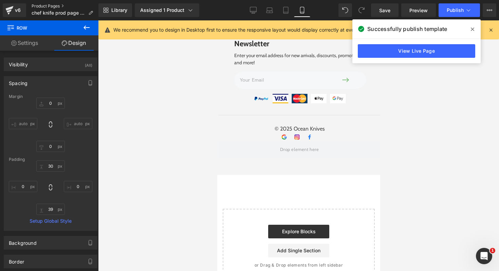
click at [61, 6] on link "Product Pages" at bounding box center [65, 5] width 67 height 5
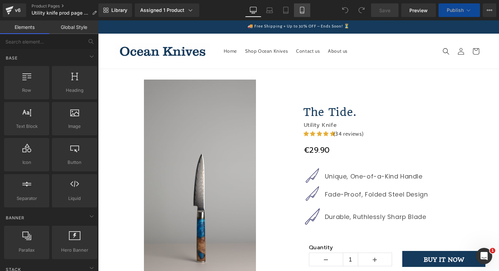
click at [303, 12] on icon at bounding box center [302, 10] width 7 height 7
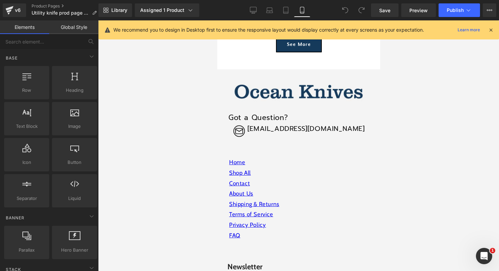
scroll to position [5103, 0]
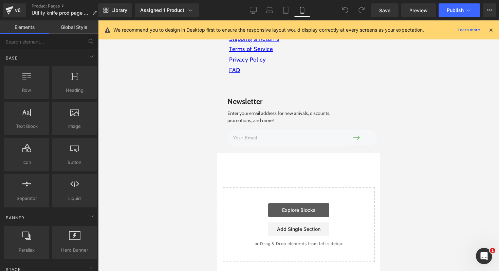
click at [296, 210] on link "Explore Blocks" at bounding box center [298, 210] width 61 height 14
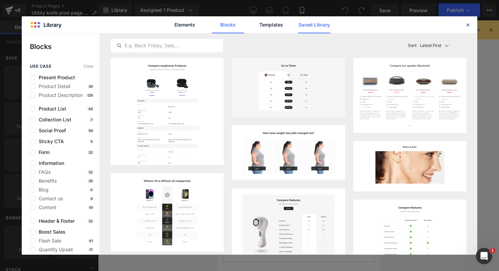
click at [315, 24] on link "Saved Library" at bounding box center [314, 24] width 32 height 17
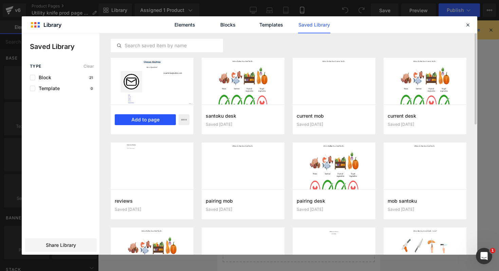
click at [151, 120] on button "Add to page" at bounding box center [145, 119] width 61 height 11
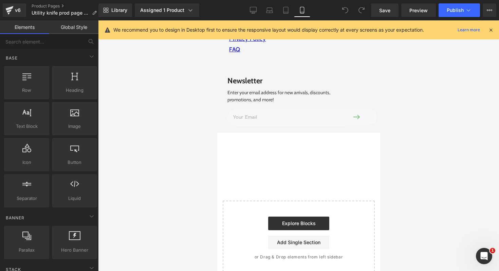
scroll to position [5137, 0]
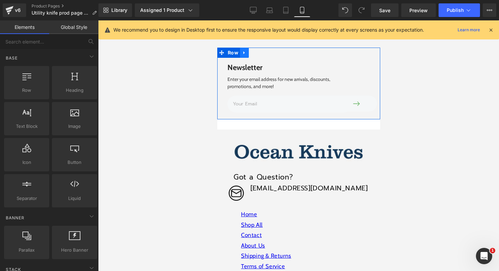
click at [243, 52] on icon at bounding box center [243, 52] width 1 height 3
click at [262, 53] on icon at bounding box center [262, 52] width 5 height 5
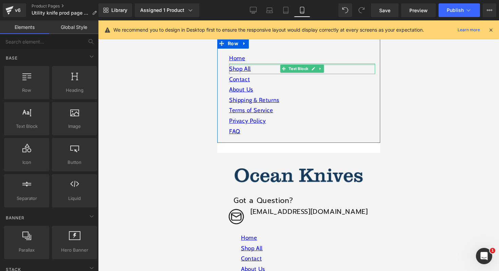
scroll to position [4991, 0]
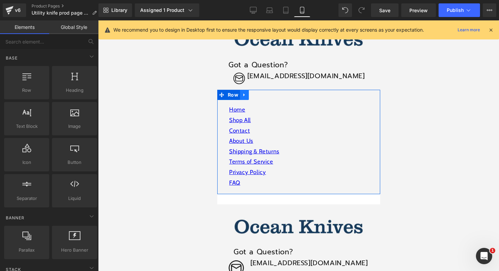
click at [246, 95] on icon at bounding box center [244, 94] width 5 height 5
click at [262, 96] on link at bounding box center [261, 95] width 9 height 10
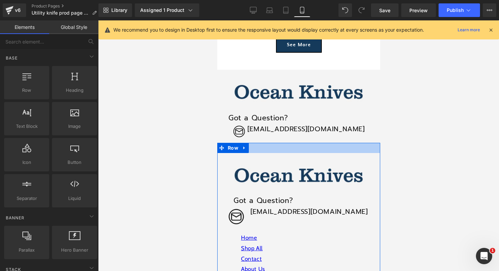
scroll to position [4936, 0]
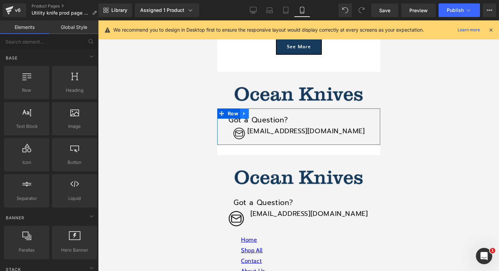
click at [244, 111] on icon at bounding box center [244, 113] width 5 height 5
click at [260, 113] on icon at bounding box center [262, 113] width 5 height 5
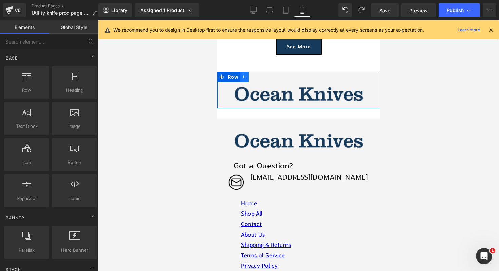
click at [244, 75] on icon at bounding box center [244, 76] width 5 height 5
click at [264, 74] on icon at bounding box center [262, 76] width 5 height 5
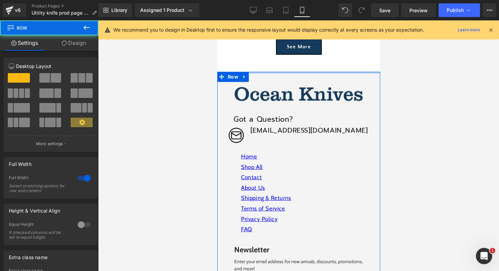
drag, startPoint x: 283, startPoint y: 79, endPoint x: 282, endPoint y: 59, distance: 19.7
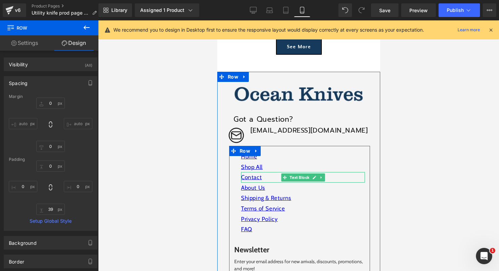
scroll to position [5122, 0]
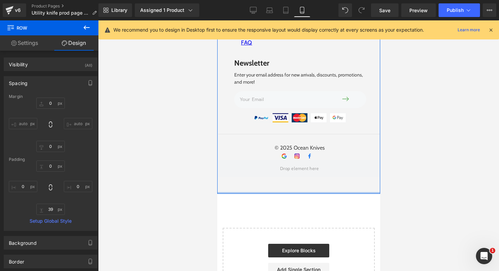
drag, startPoint x: 296, startPoint y: 204, endPoint x: 295, endPoint y: 179, distance: 24.8
click at [295, 179] on div "Image Got a Question? Heading Image [EMAIL_ADDRESS][DOMAIN_NAME] Heading Row Ho…" at bounding box center [298, 39] width 163 height 308
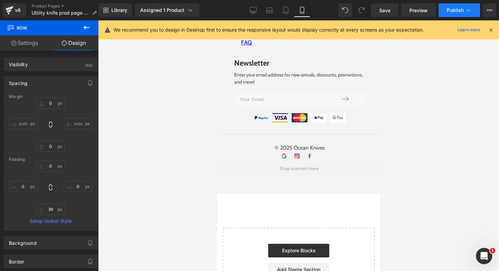
click at [459, 7] on span "Publish" at bounding box center [455, 9] width 17 height 5
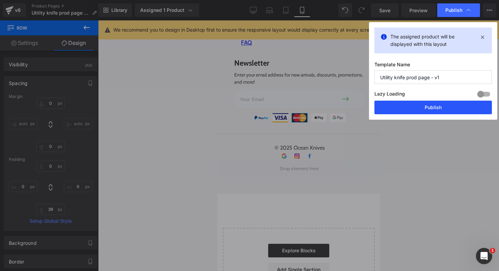
click at [418, 104] on button "Publish" at bounding box center [434, 108] width 118 height 14
